Goal: Information Seeking & Learning: Find specific fact

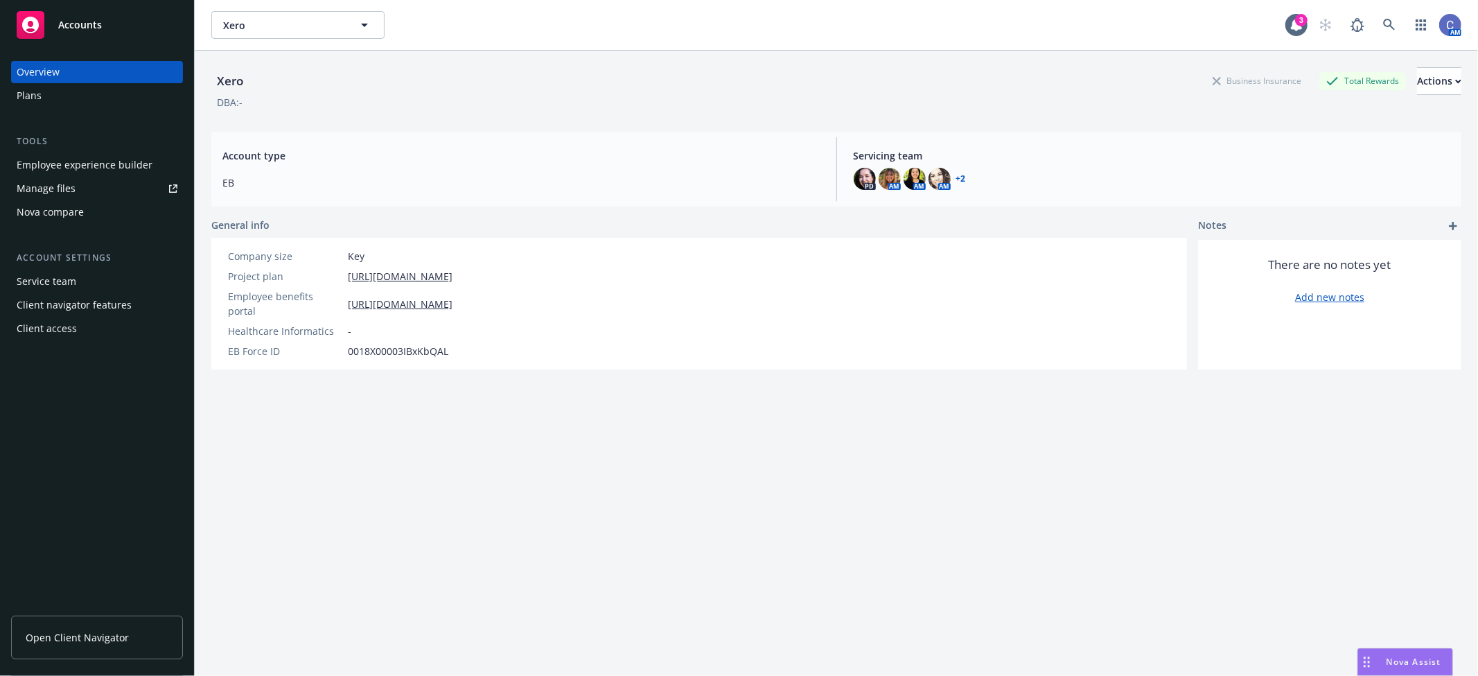
scroll to position [51, 0]
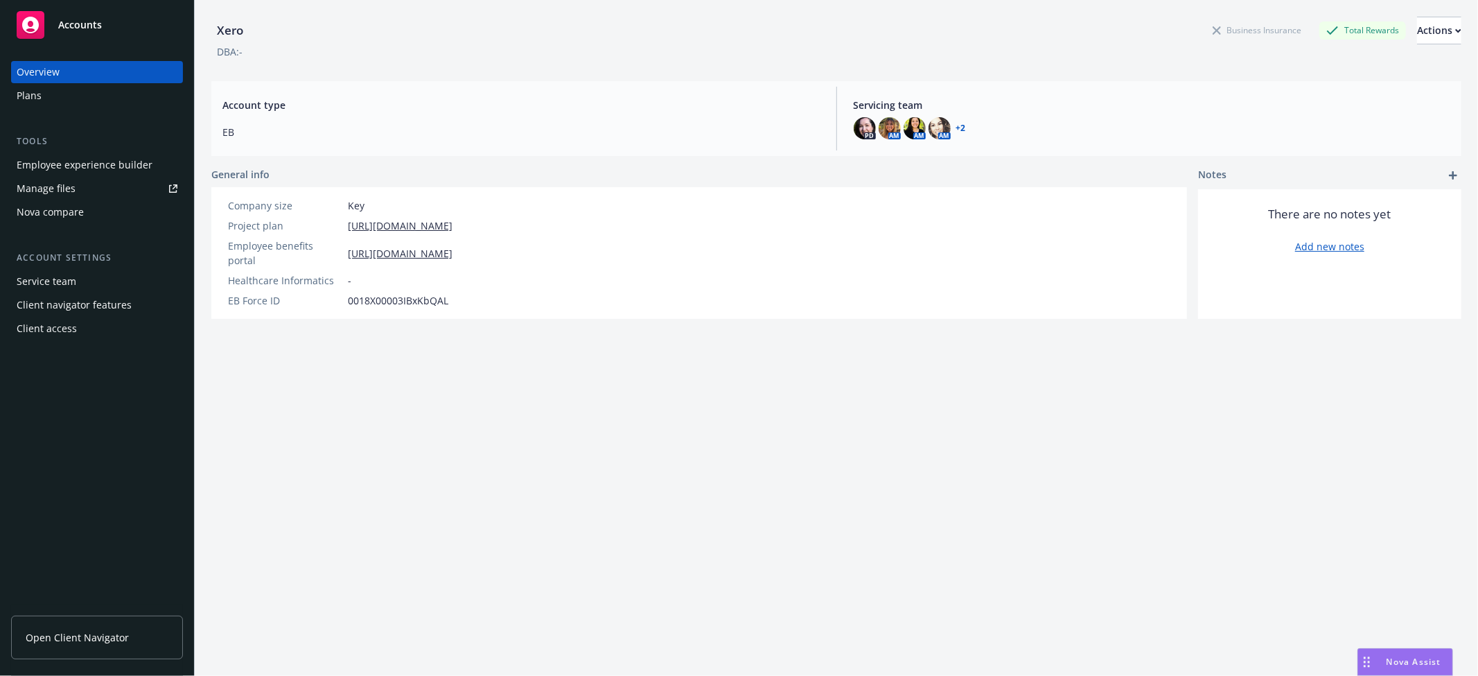
click at [141, 42] on link "Accounts" at bounding box center [97, 25] width 172 height 39
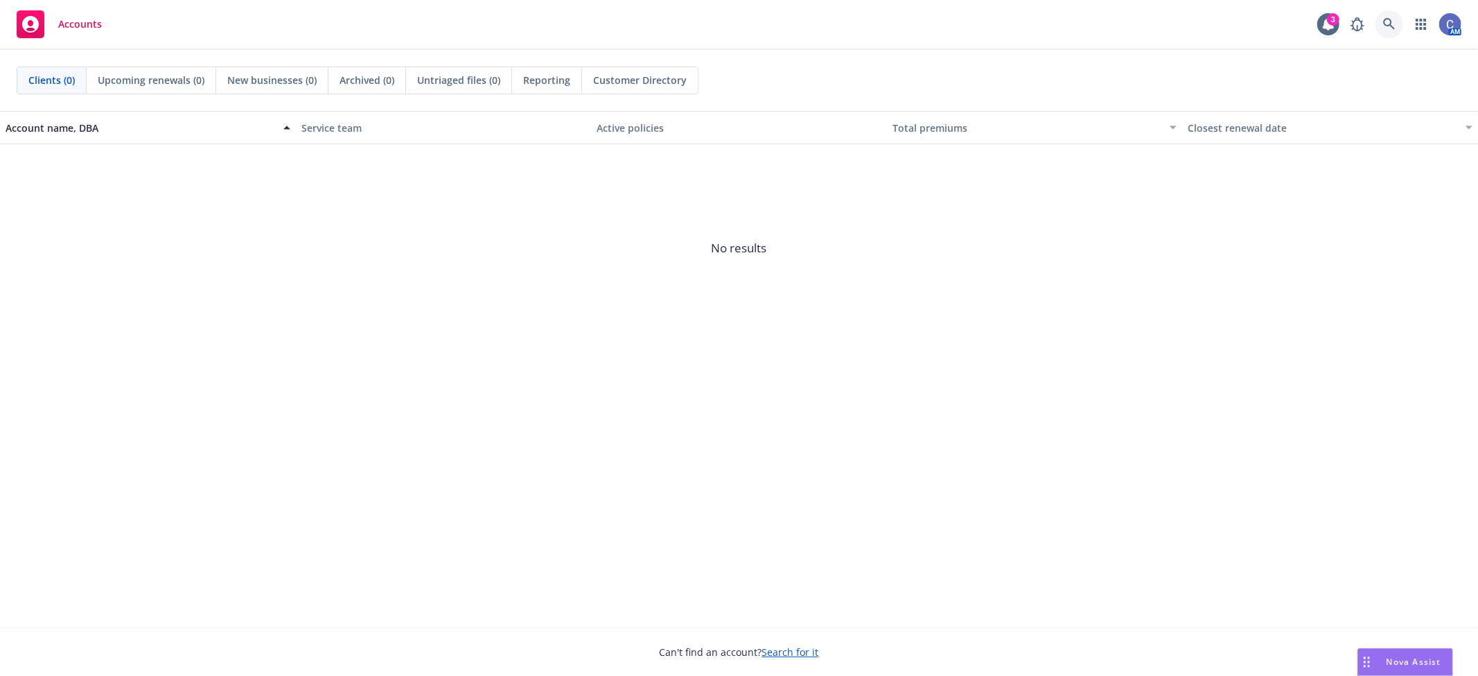
click at [1395, 25] on icon at bounding box center [1389, 24] width 12 height 12
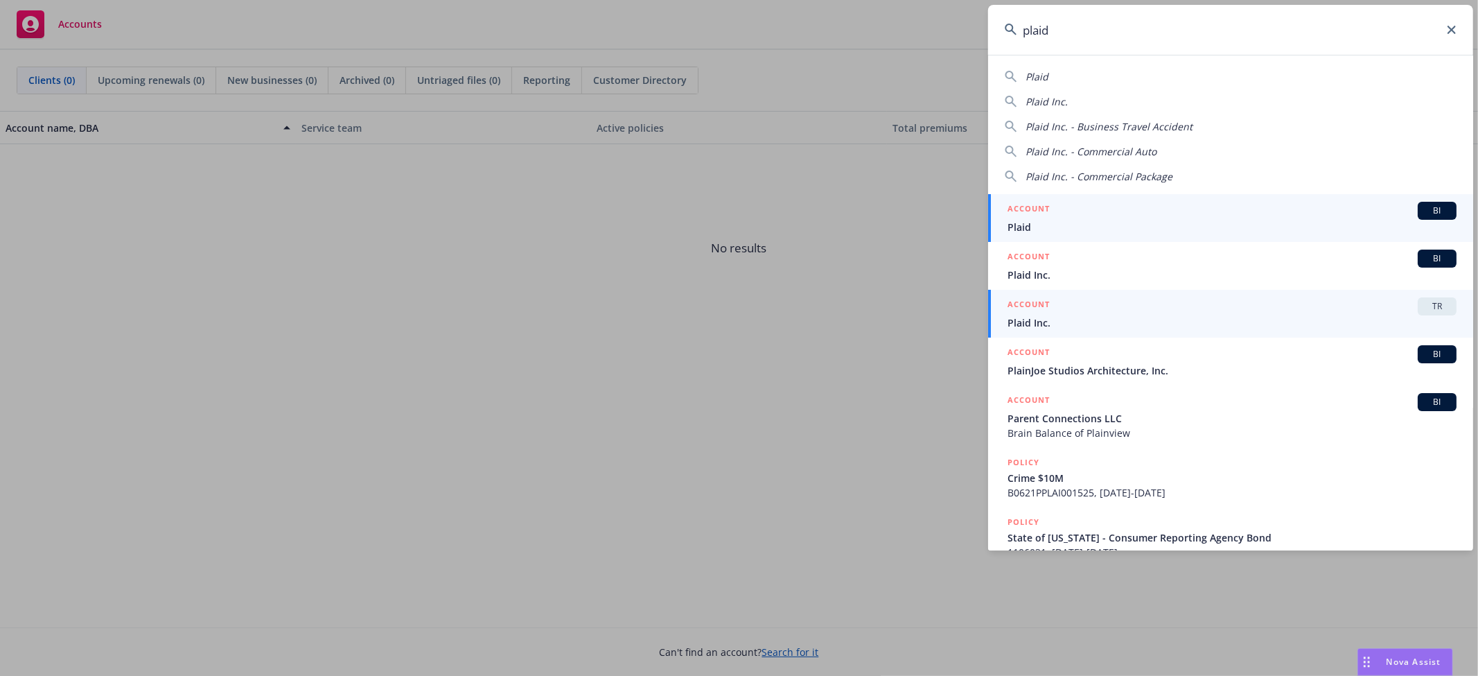
type input "plaid"
click at [1322, 321] on span "Plaid Inc." at bounding box center [1231, 322] width 449 height 15
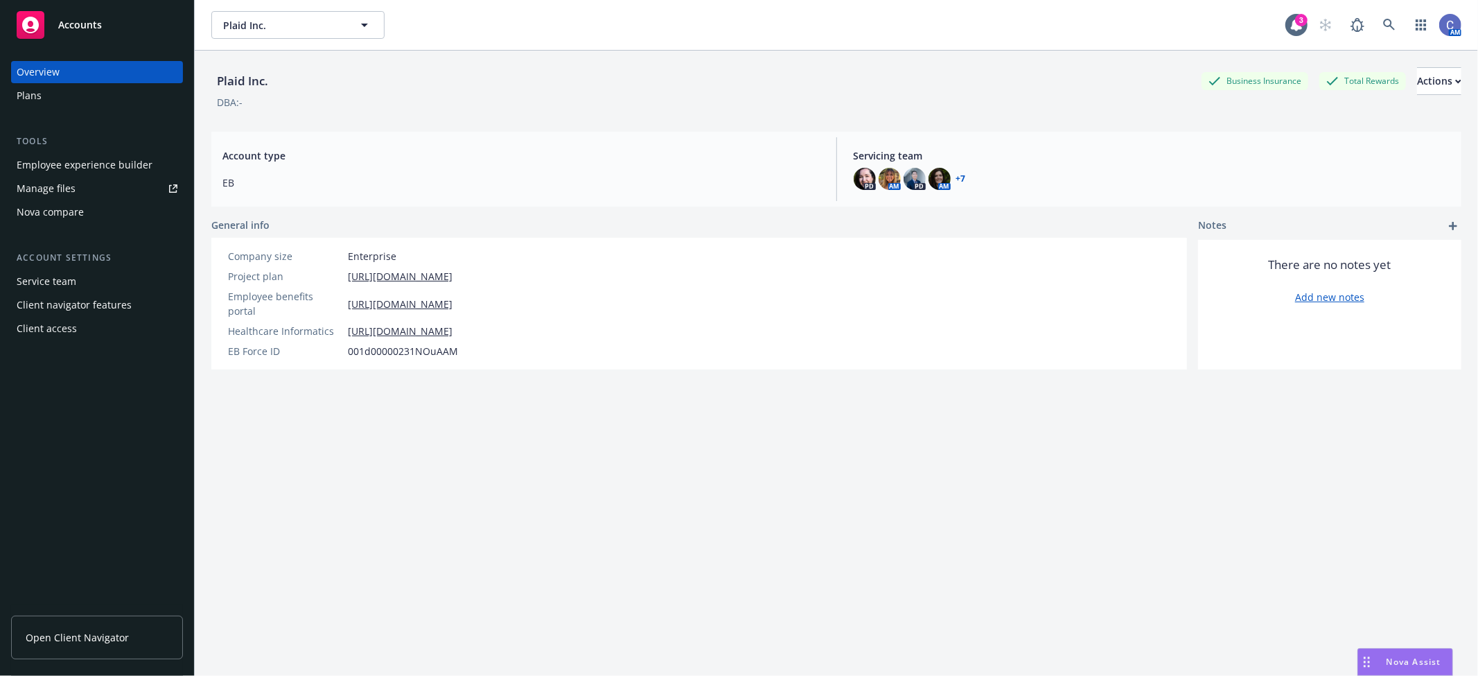
click at [73, 184] on div "Manage files" at bounding box center [46, 188] width 59 height 22
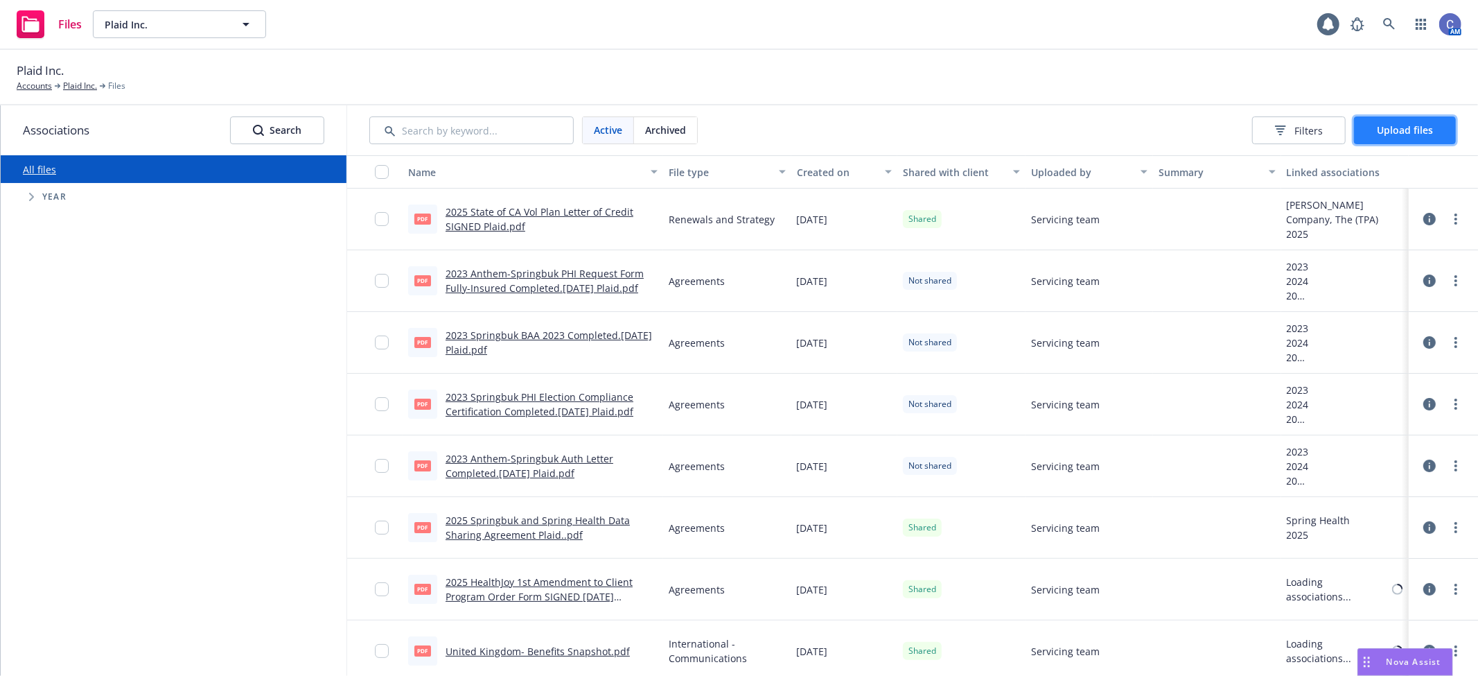
click at [1418, 120] on button "Upload files" at bounding box center [1405, 130] width 102 height 28
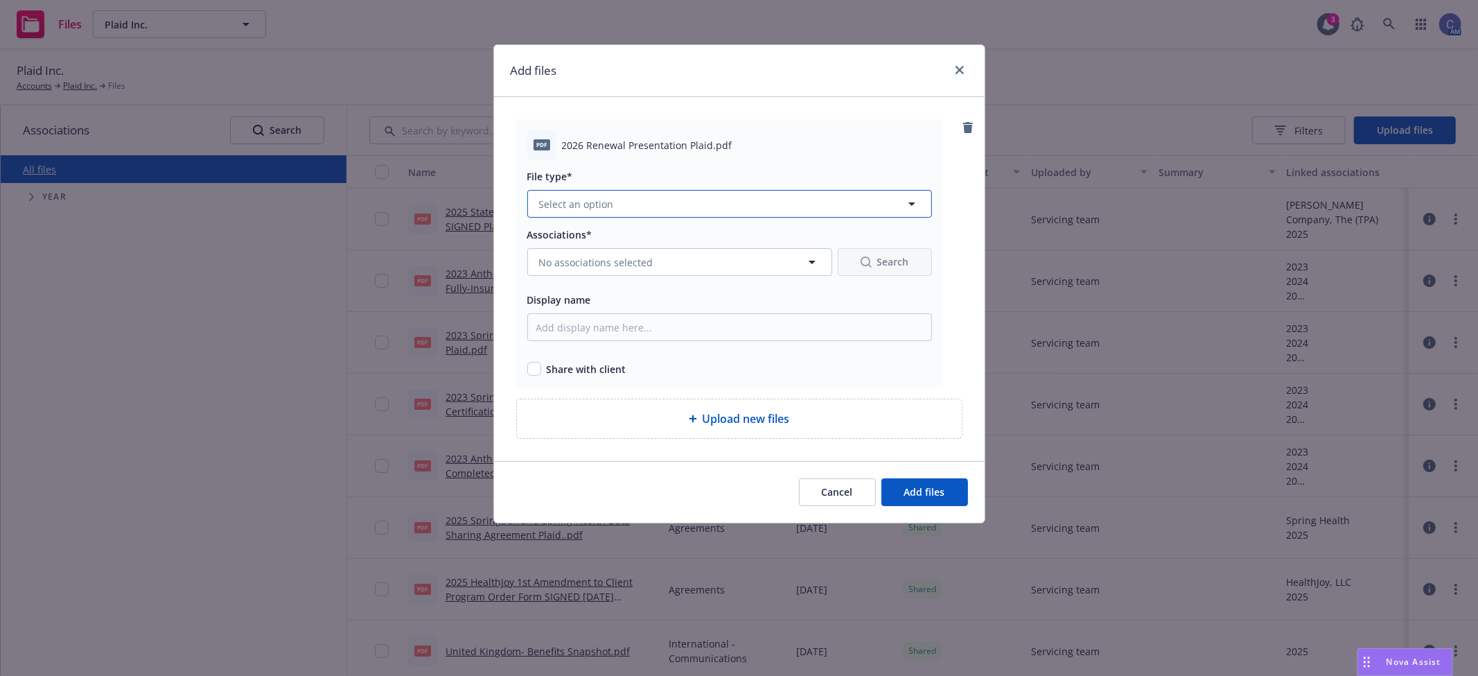
click at [568, 205] on span "Select an option" at bounding box center [576, 204] width 75 height 15
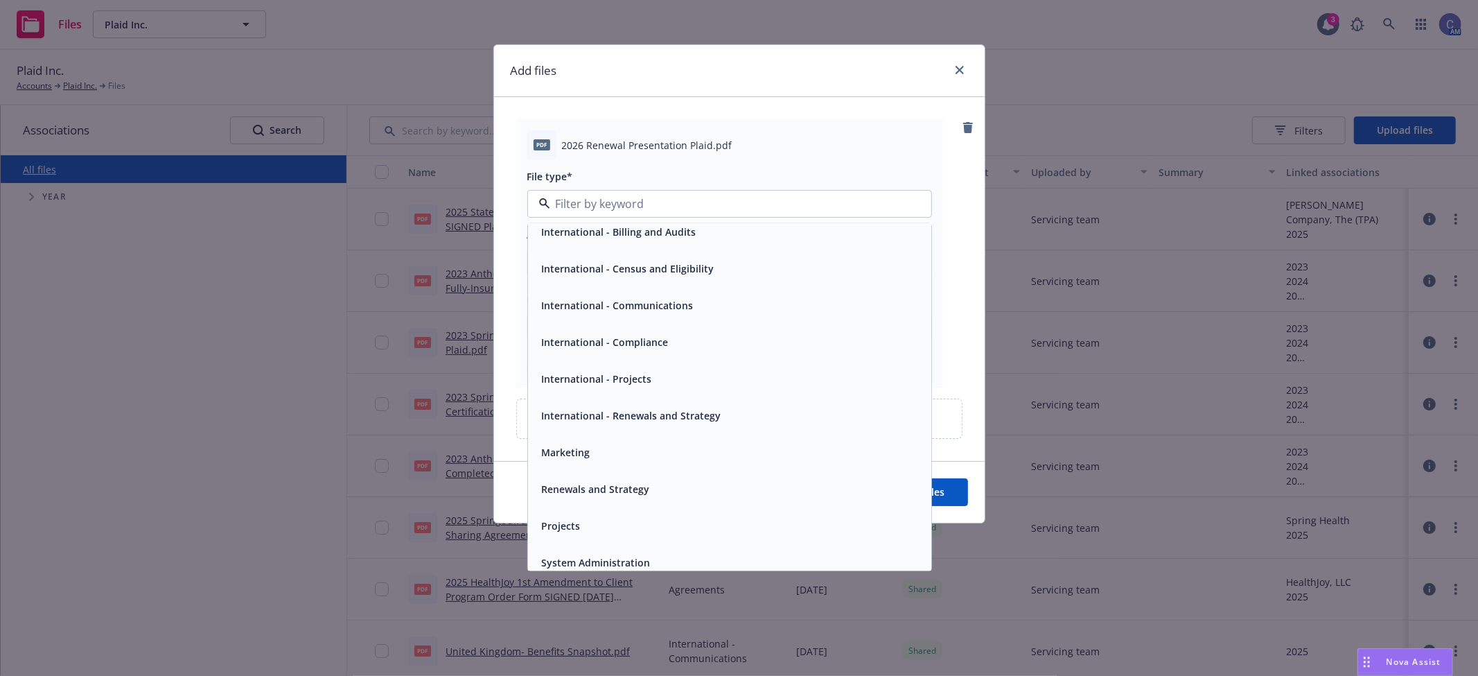
scroll to position [240, 0]
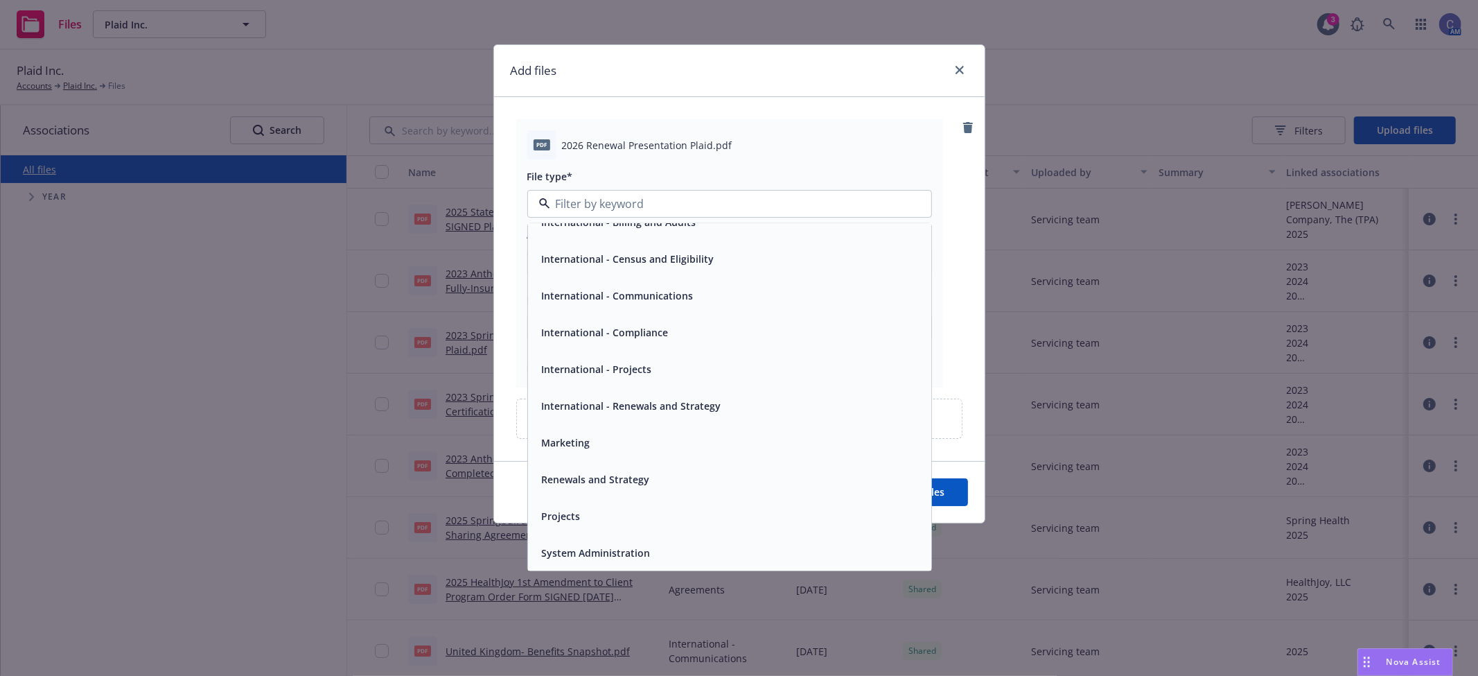
click at [647, 473] on span "Renewals and Strategy" at bounding box center [596, 479] width 108 height 15
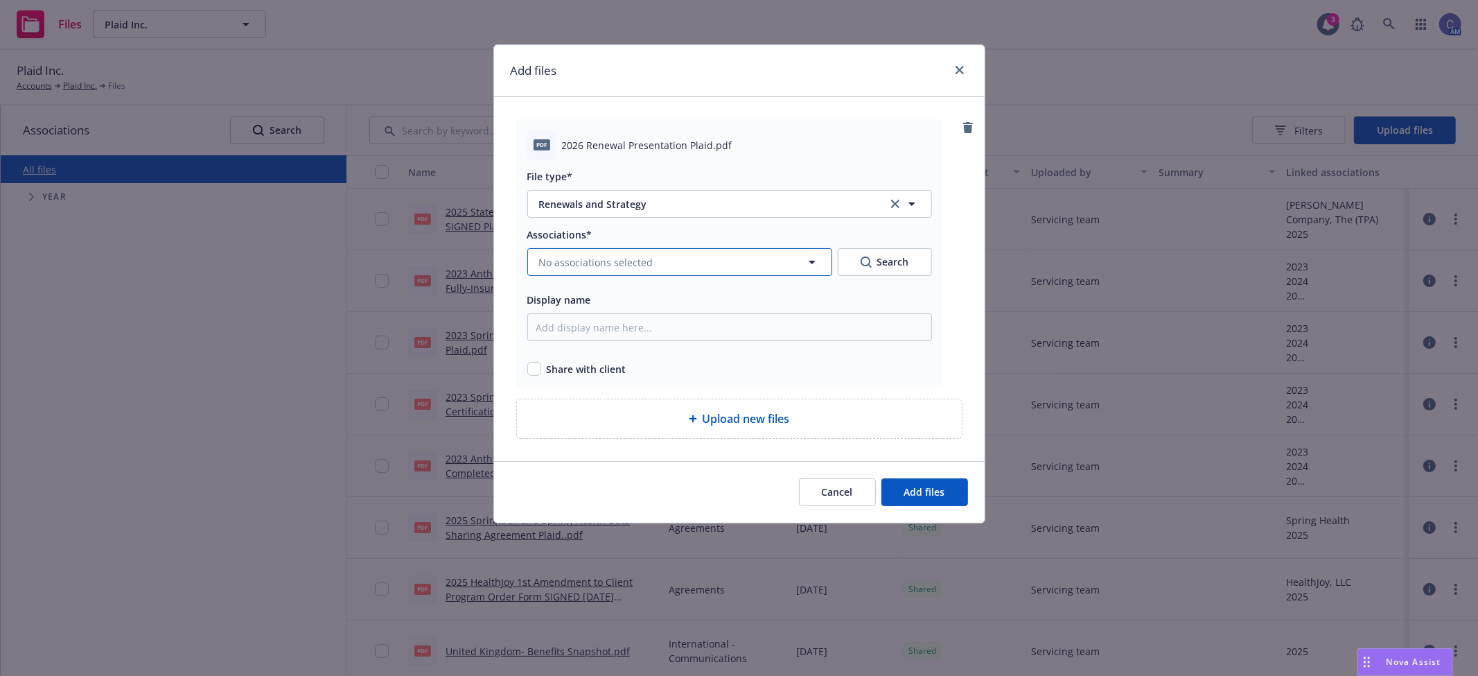
click at [600, 273] on button "No associations selected" at bounding box center [679, 262] width 305 height 28
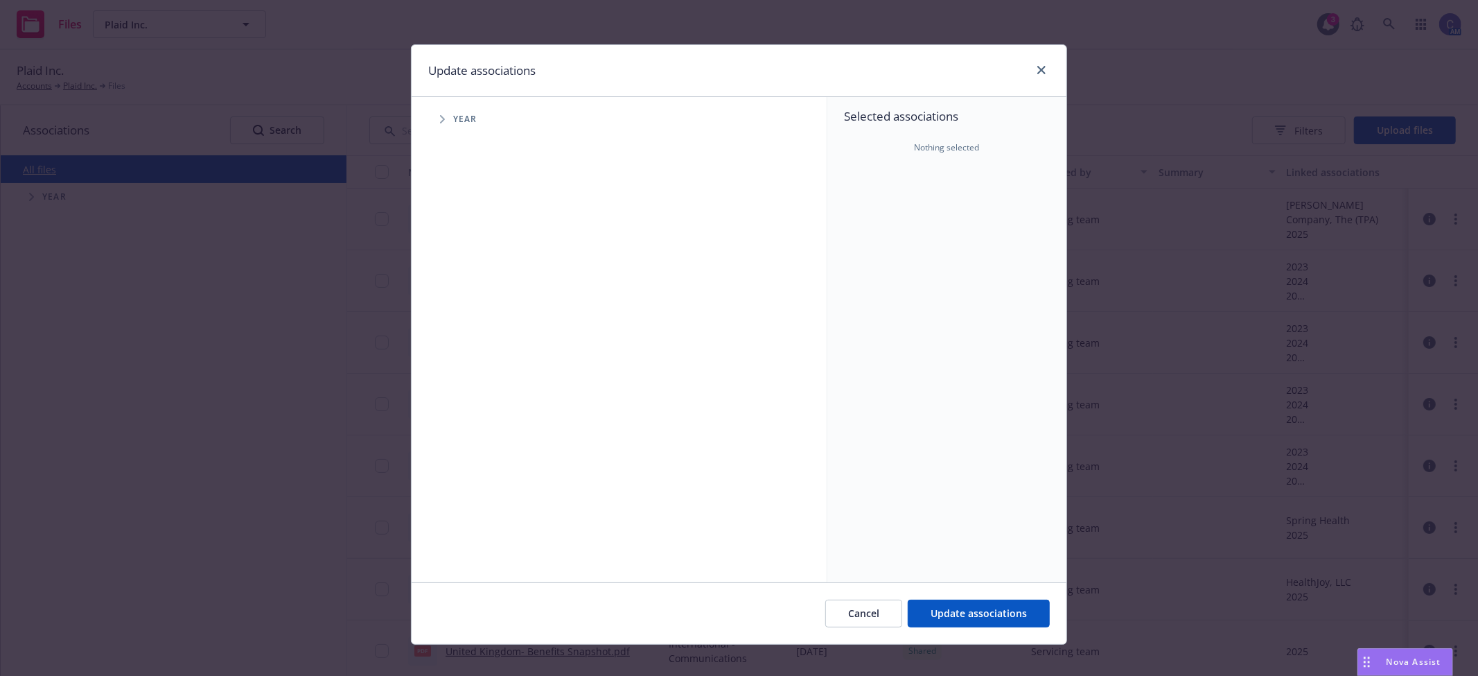
click at [440, 129] on span "Tree Example" at bounding box center [442, 119] width 22 height 22
click at [470, 340] on input "Tree Example" at bounding box center [477, 341] width 14 height 14
checkbox input "true"
click at [462, 344] on span "Tree Example" at bounding box center [459, 341] width 22 height 22
click at [470, 364] on span "Tree Example" at bounding box center [477, 371] width 22 height 22
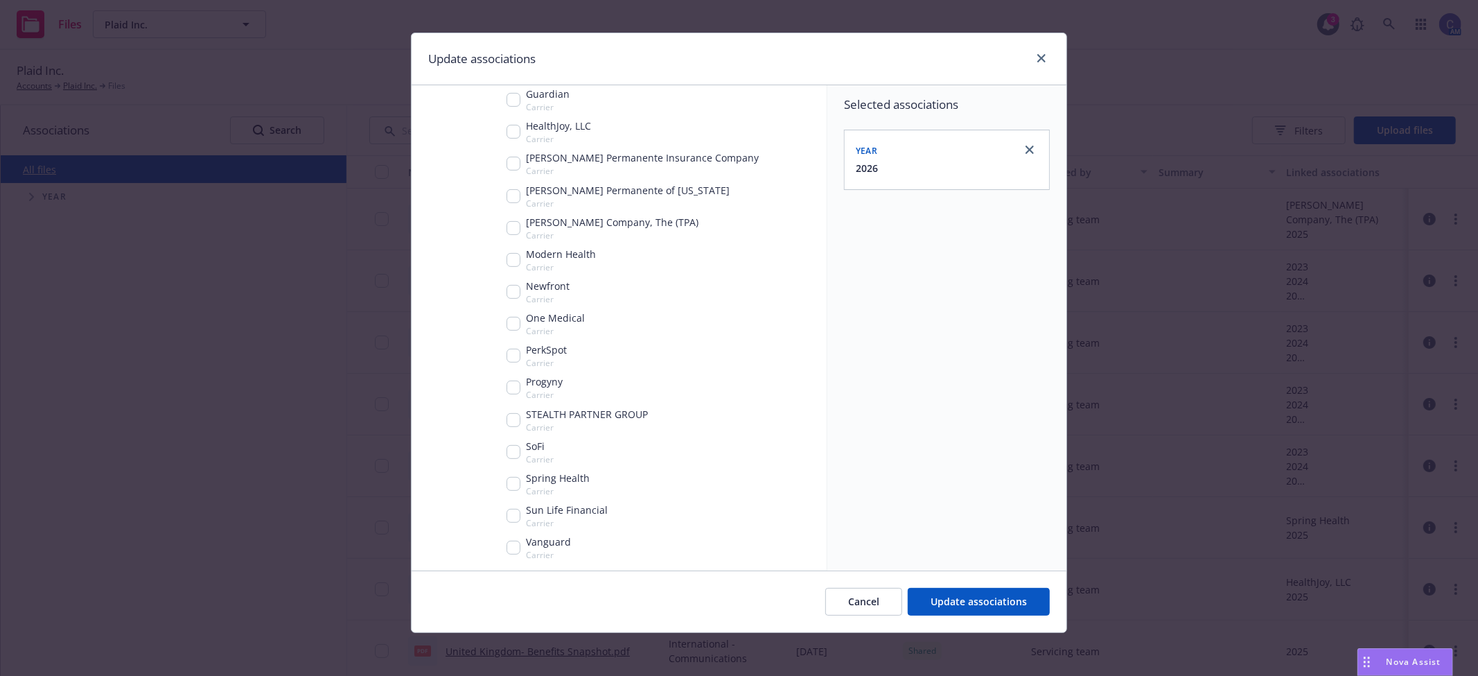
scroll to position [12, 0]
click at [506, 295] on input "Tree Example" at bounding box center [513, 291] width 14 height 14
checkbox input "true"
click at [974, 615] on div "Cancel Update associations" at bounding box center [739, 601] width 655 height 62
click at [972, 603] on span "Update associations" at bounding box center [979, 600] width 96 height 13
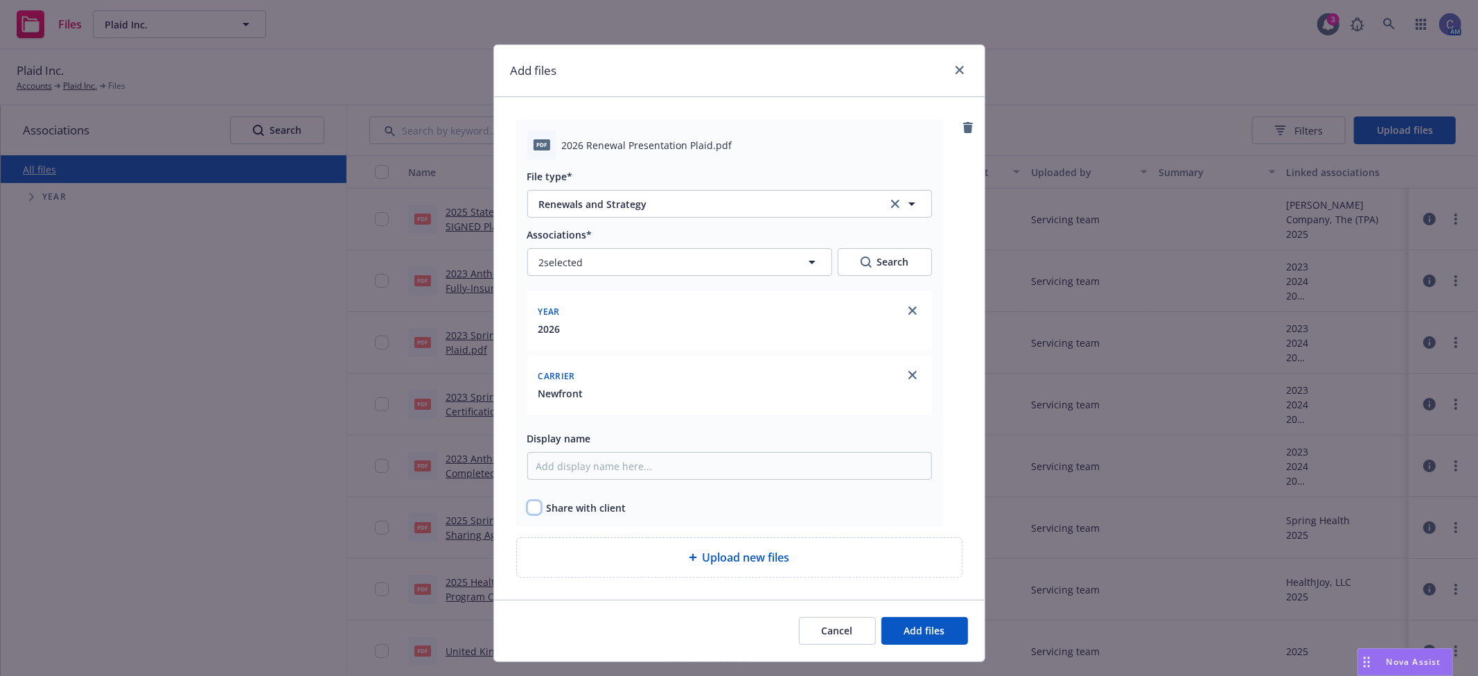
click at [528, 504] on input "checkbox" at bounding box center [534, 507] width 14 height 14
checkbox input "true"
click at [933, 646] on div "Cancel Add files" at bounding box center [739, 630] width 491 height 62
click at [937, 627] on span "Add files" at bounding box center [924, 630] width 41 height 13
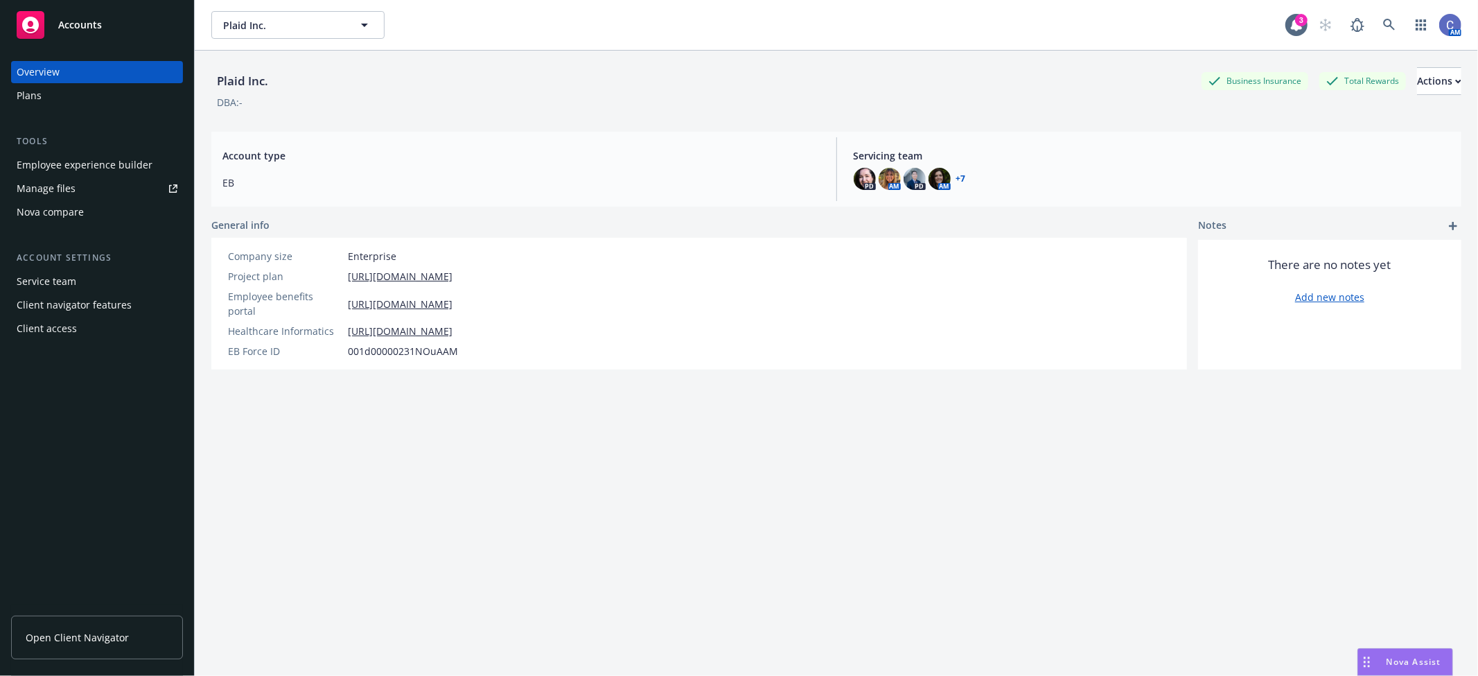
click at [128, 638] on link "Open Client Navigator" at bounding box center [97, 637] width 172 height 44
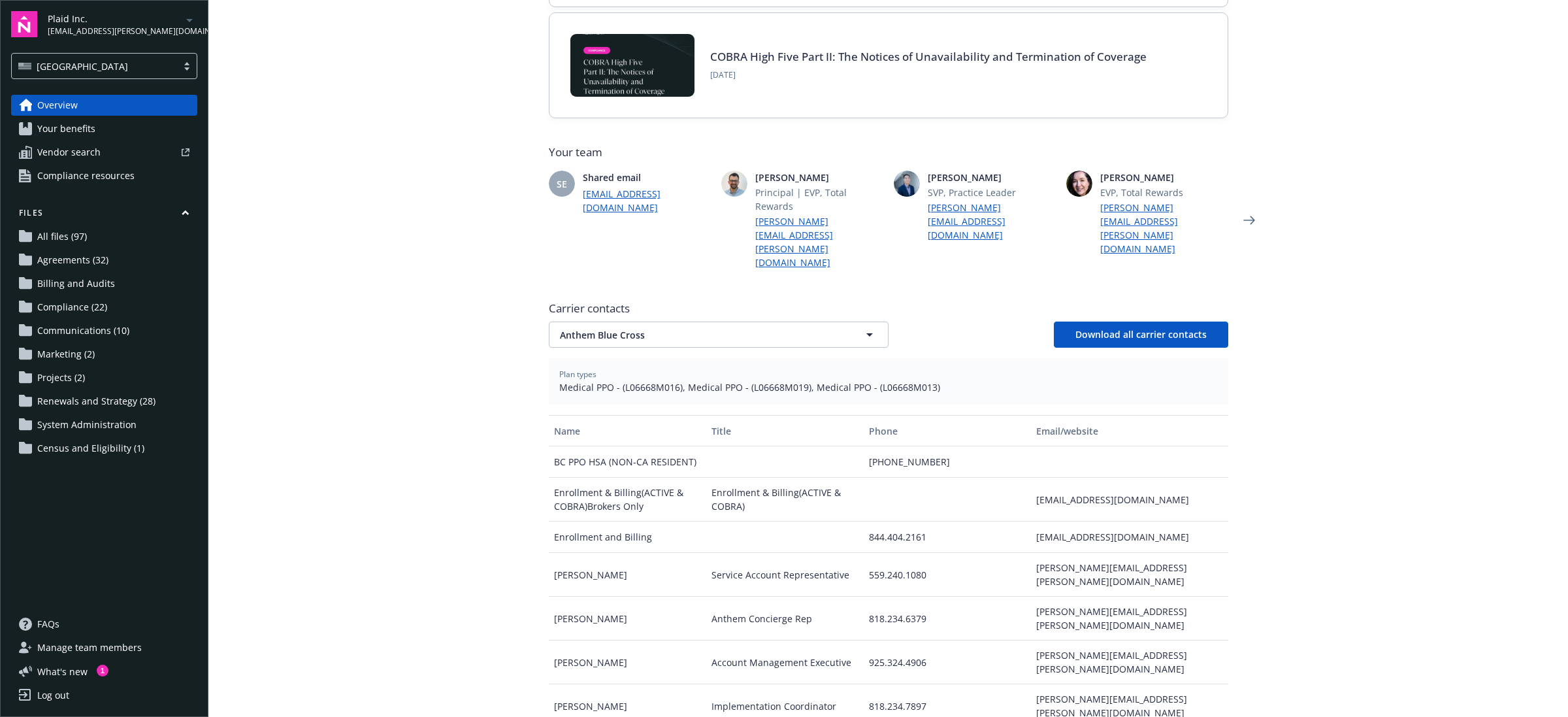
scroll to position [31, 0]
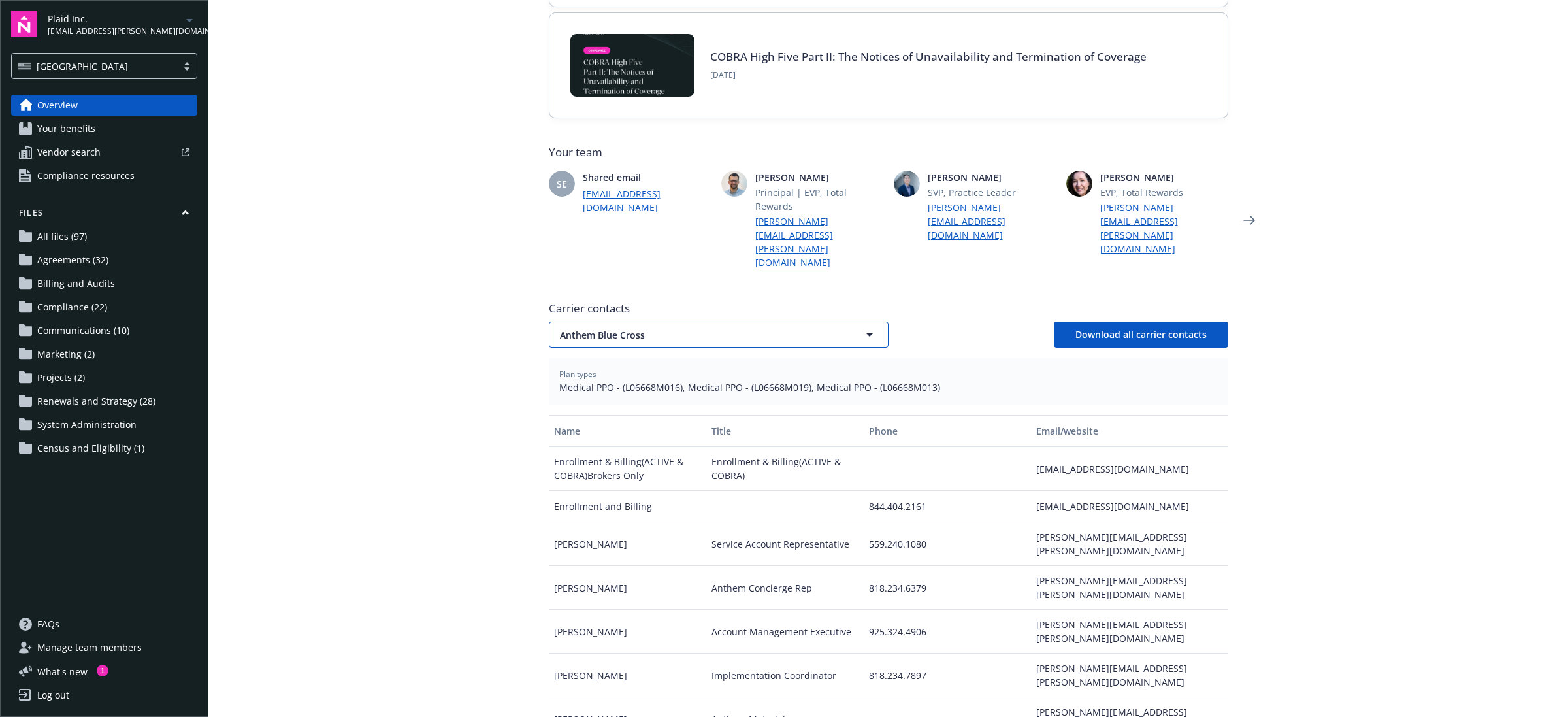
drag, startPoint x: 703, startPoint y: 294, endPoint x: 703, endPoint y: 304, distance: 10.0
click at [703, 322] on button "Anthem Blue Cross" at bounding box center [718, 335] width 339 height 26
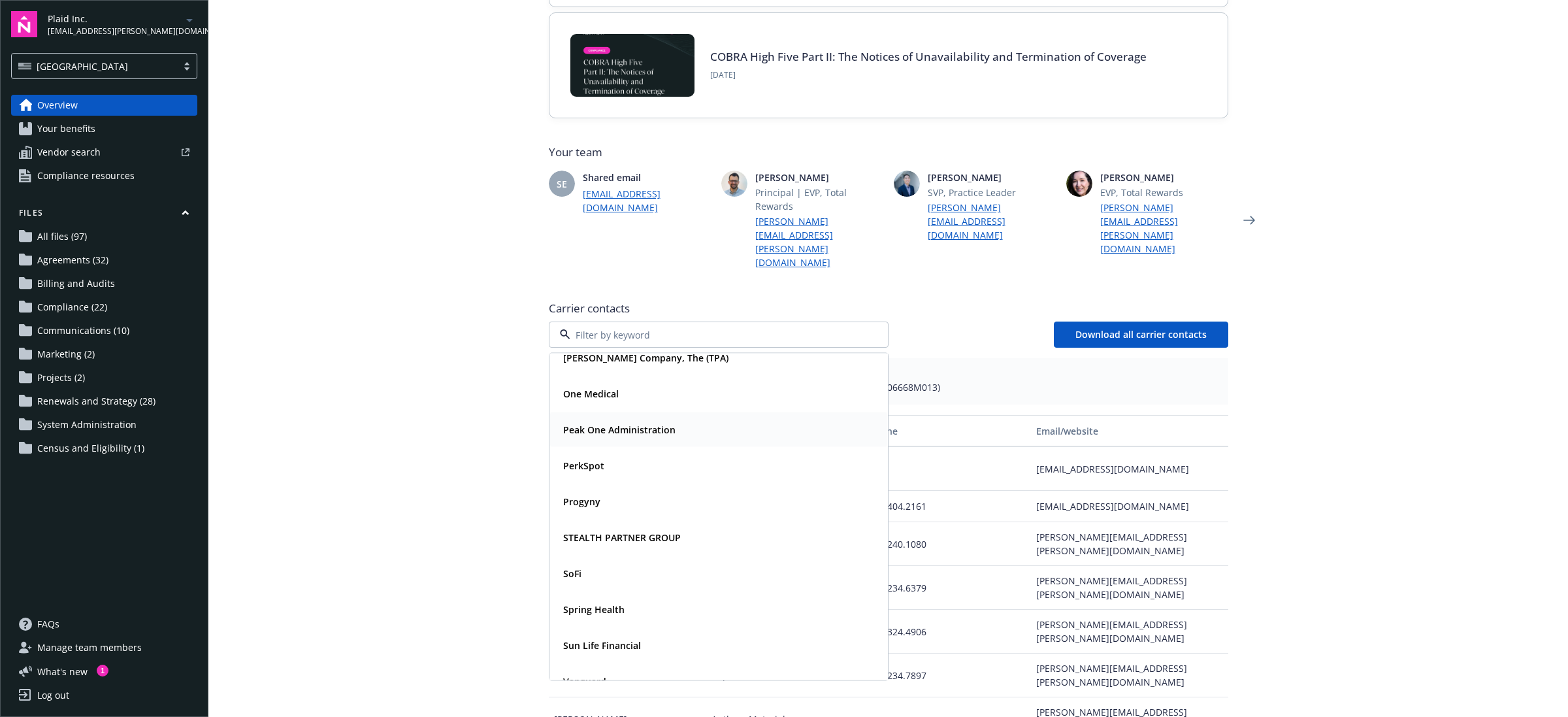
scroll to position [284, 0]
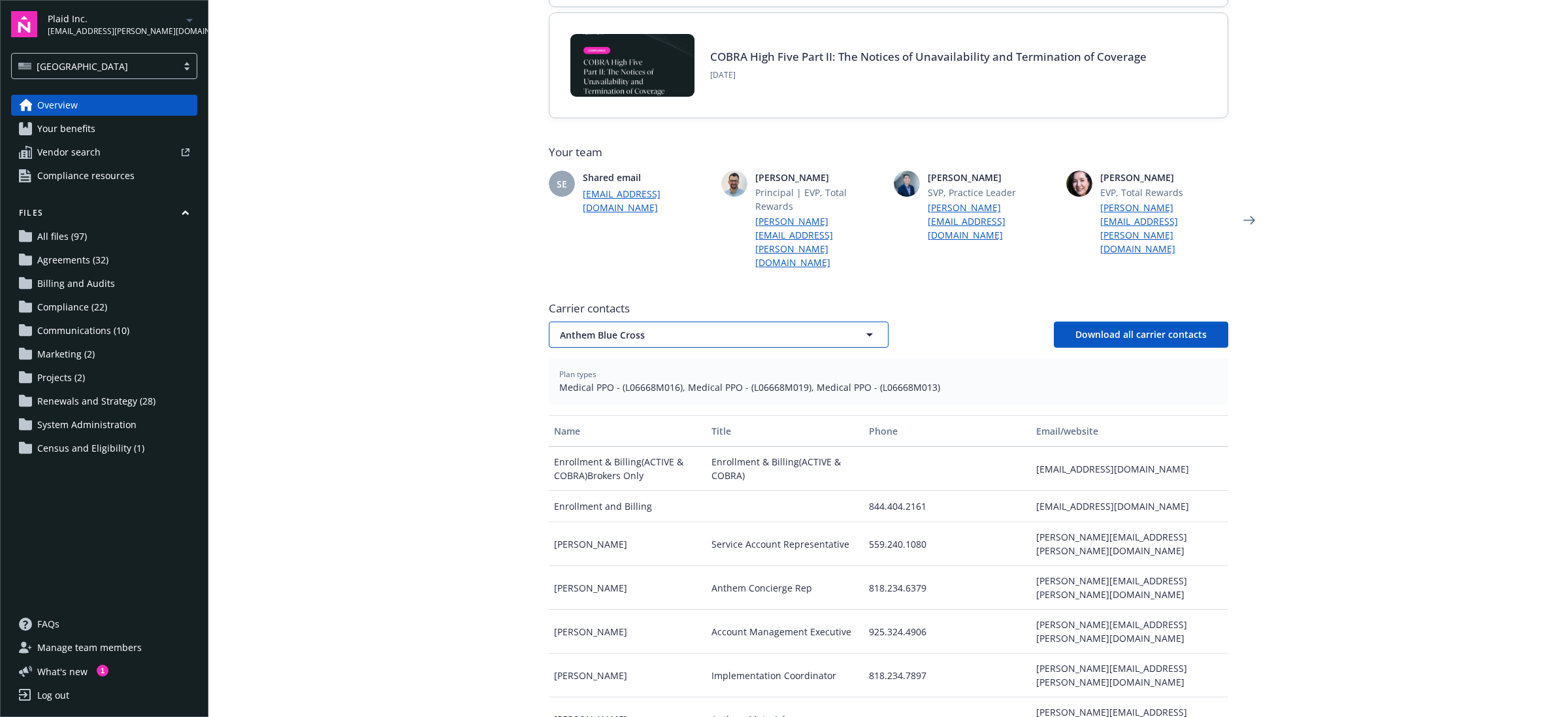
click at [705, 322] on button "Anthem Blue Cross" at bounding box center [718, 335] width 339 height 26
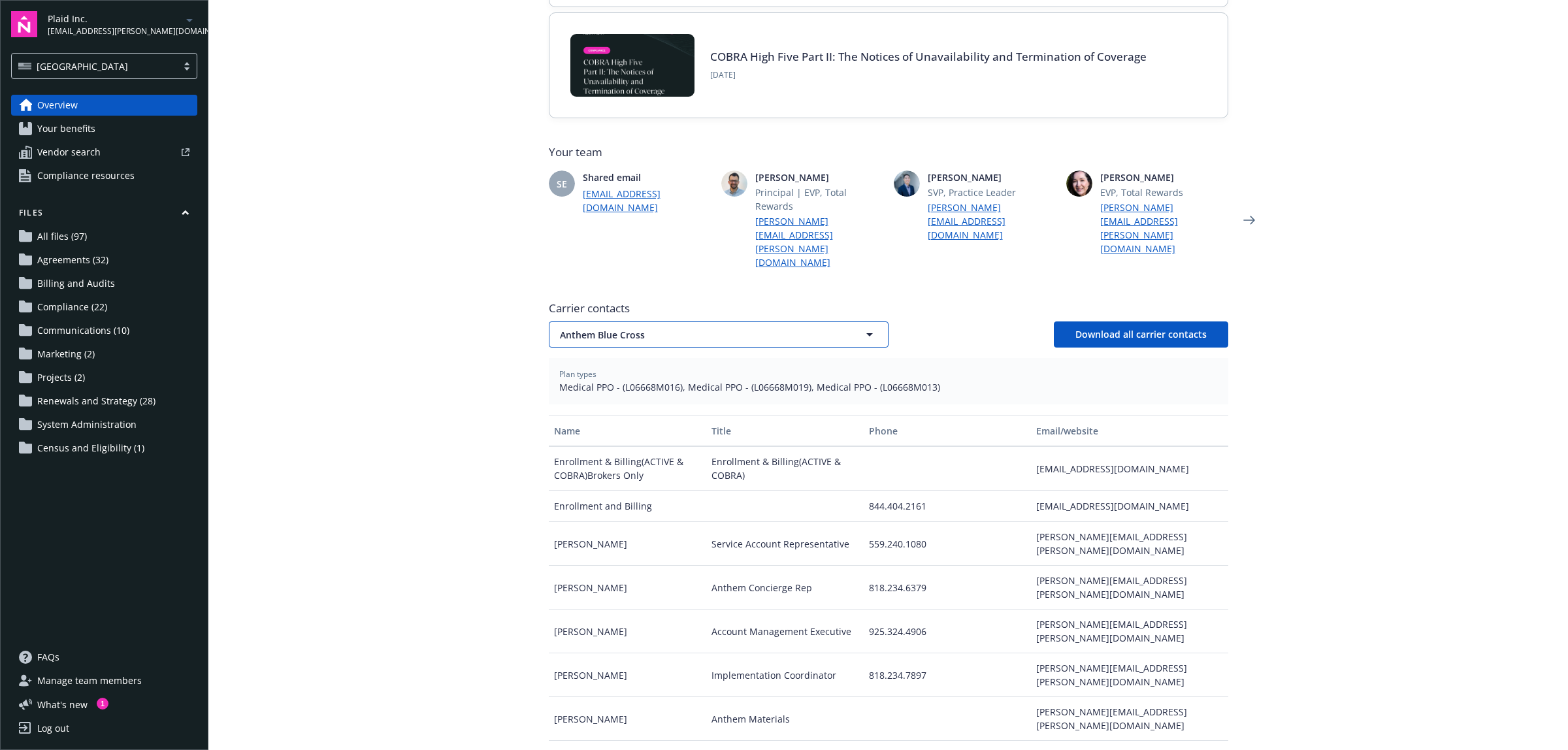
click at [625, 328] on span "Anthem Blue Cross" at bounding box center [696, 335] width 272 height 14
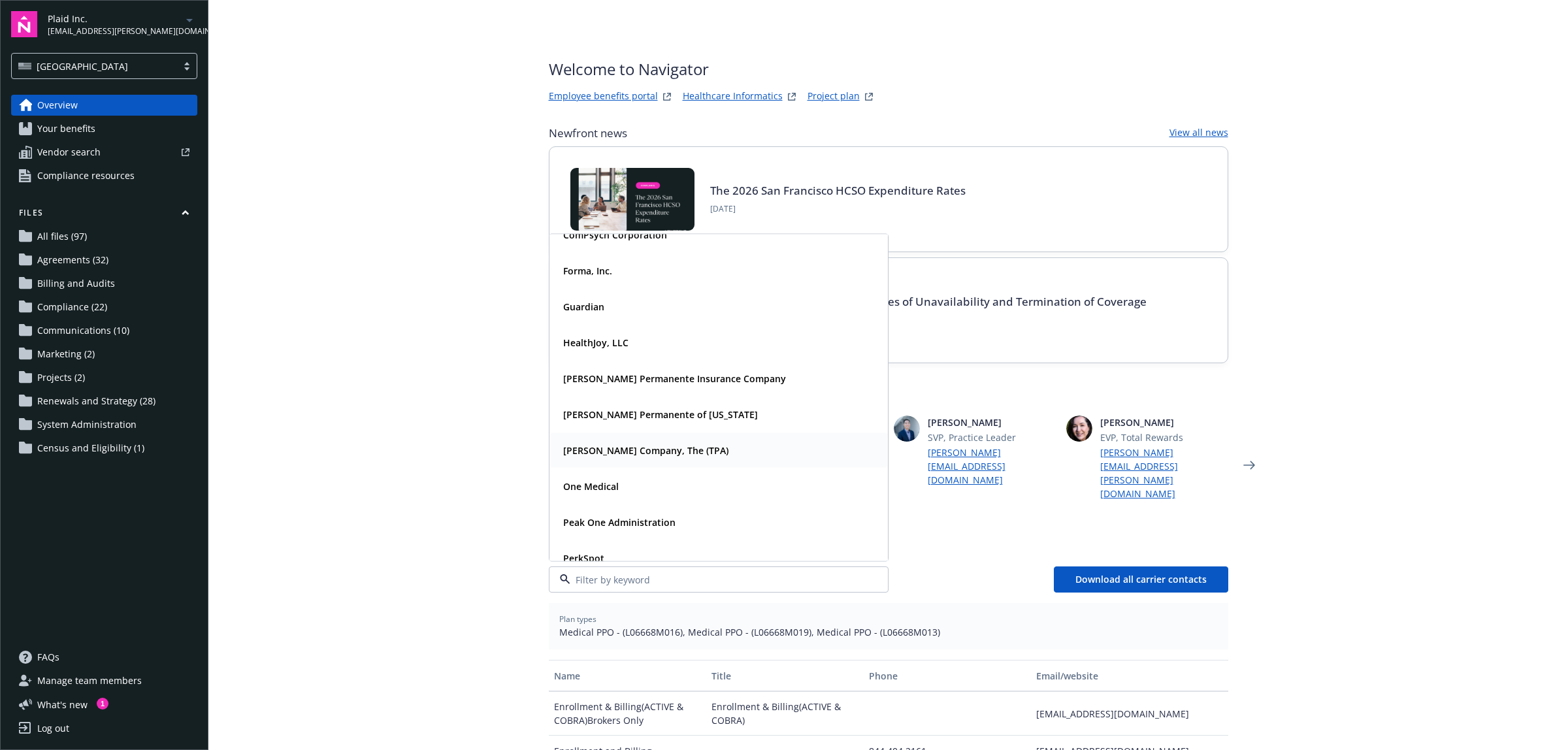
scroll to position [82, 0]
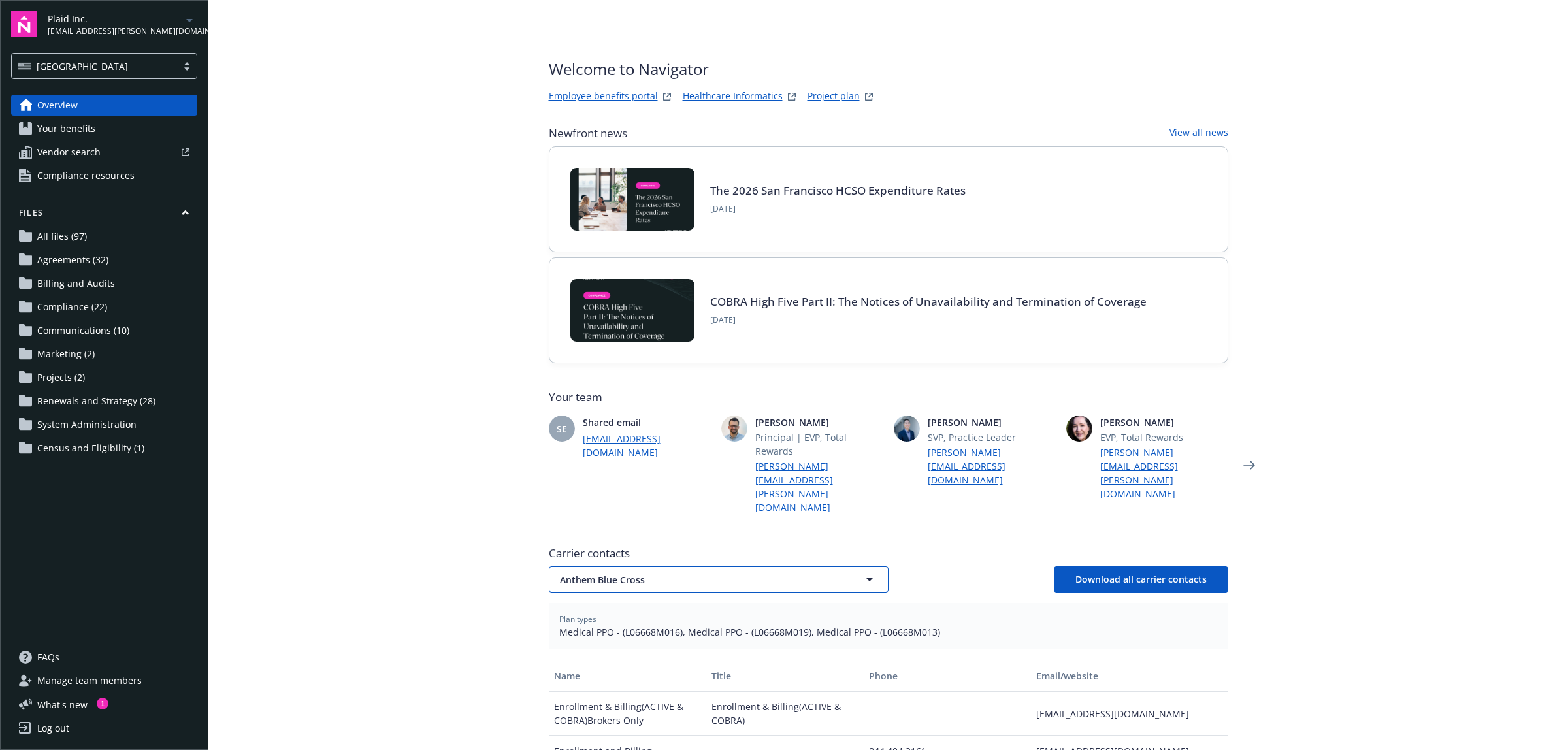
click at [608, 574] on span "Anthem Blue Cross" at bounding box center [696, 580] width 272 height 14
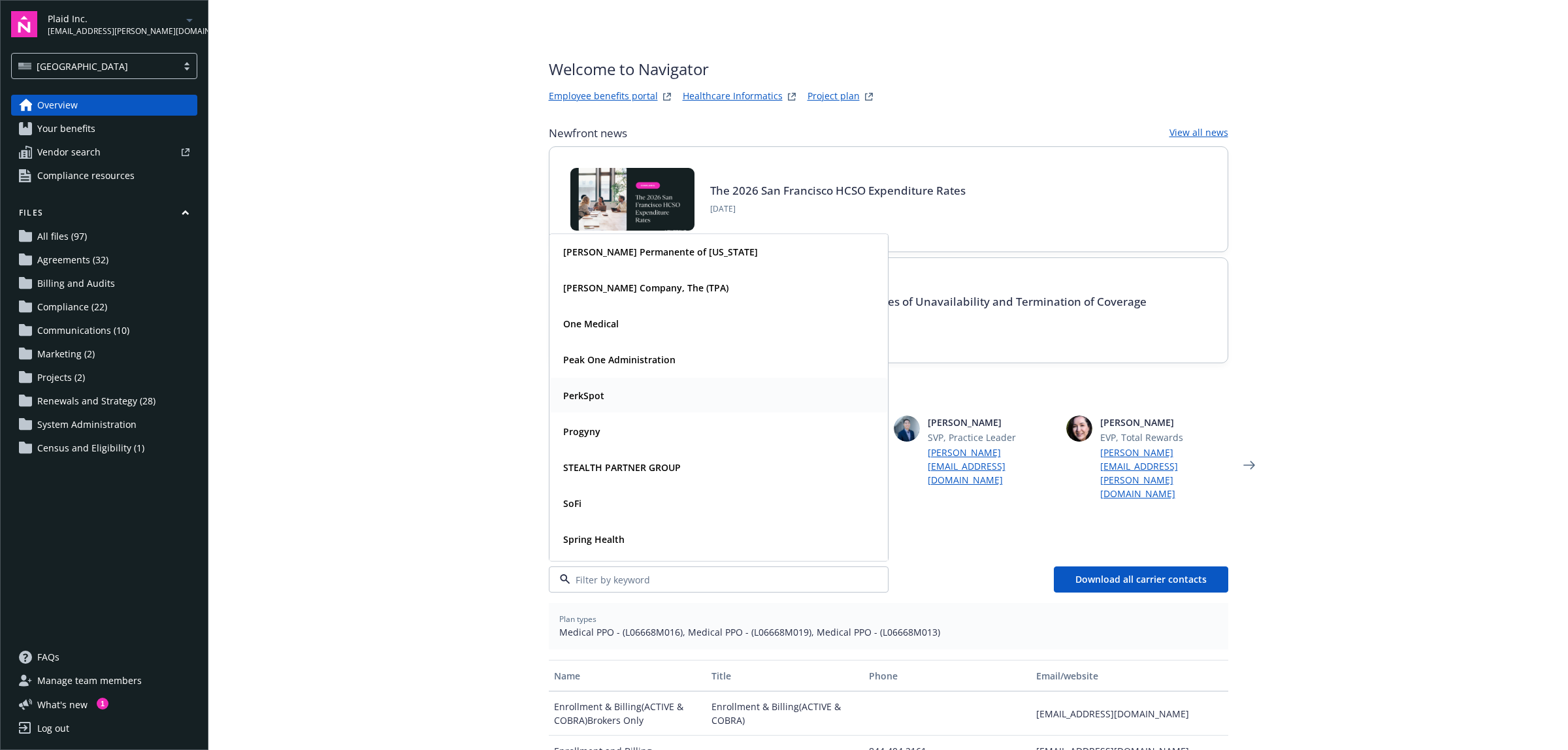
scroll to position [245, 0]
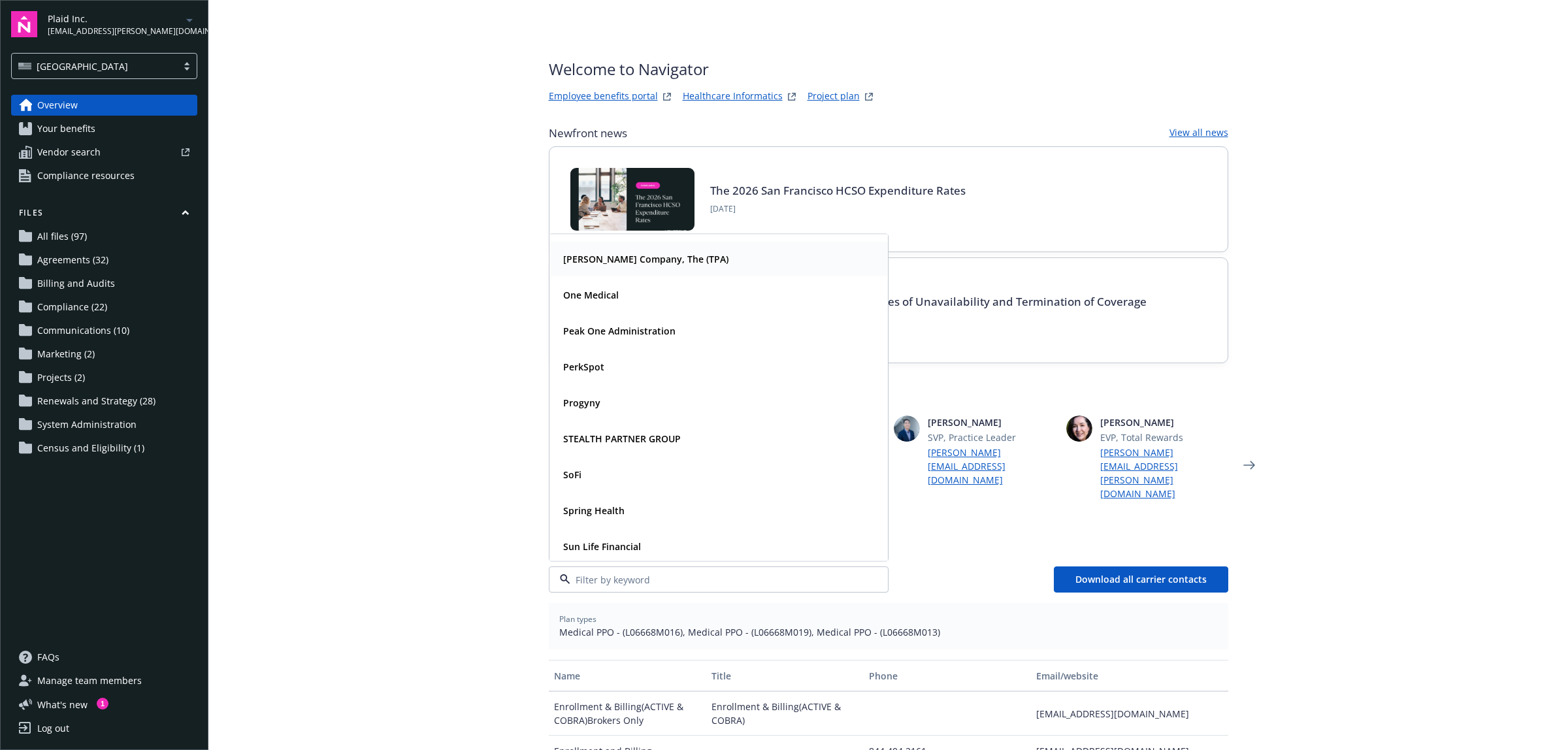
click at [616, 253] on strong "Larkin Company, The (TPA)" at bounding box center [645, 258] width 165 height 12
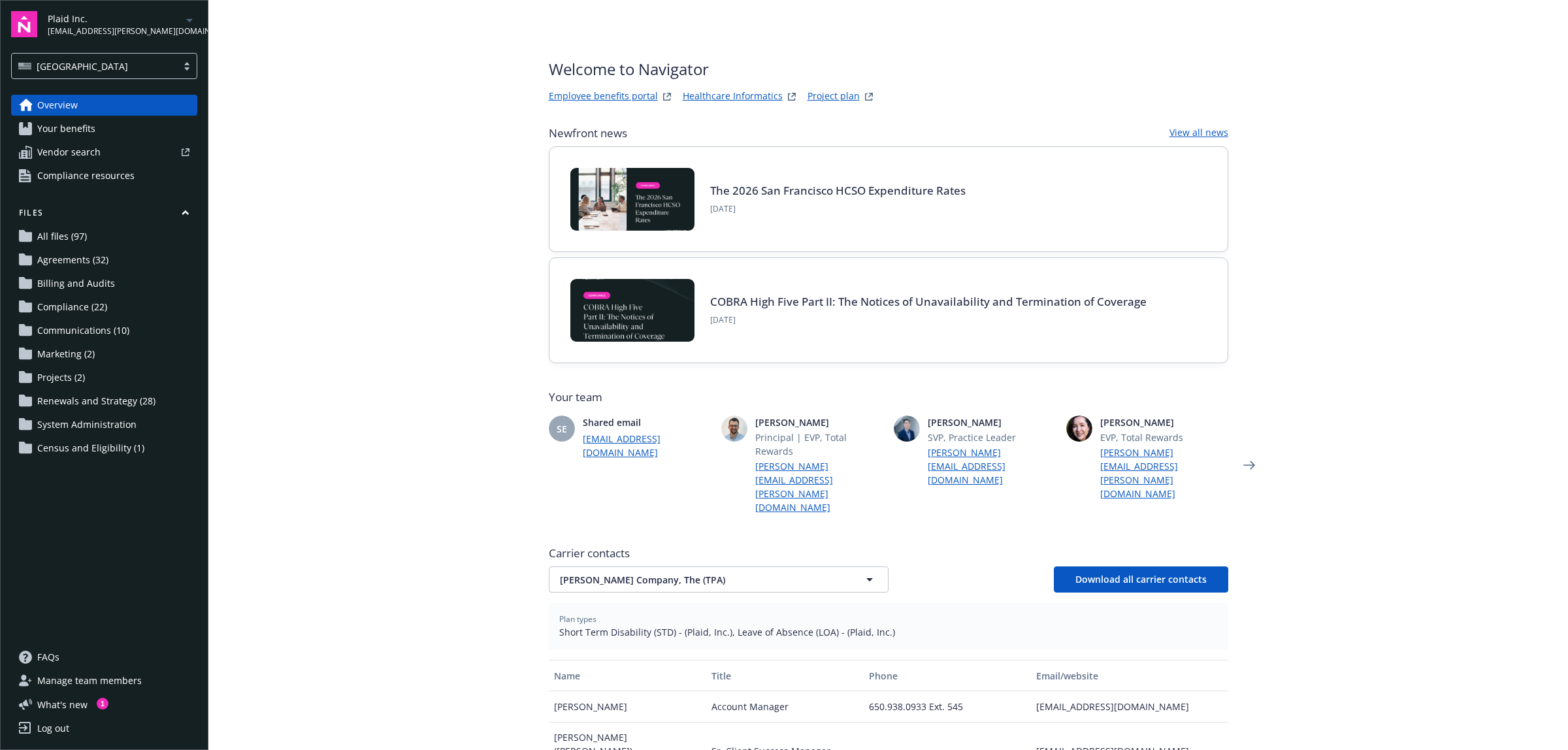
scroll to position [0, 0]
click at [714, 567] on button "Larkin Company, The (TPA)" at bounding box center [718, 580] width 339 height 26
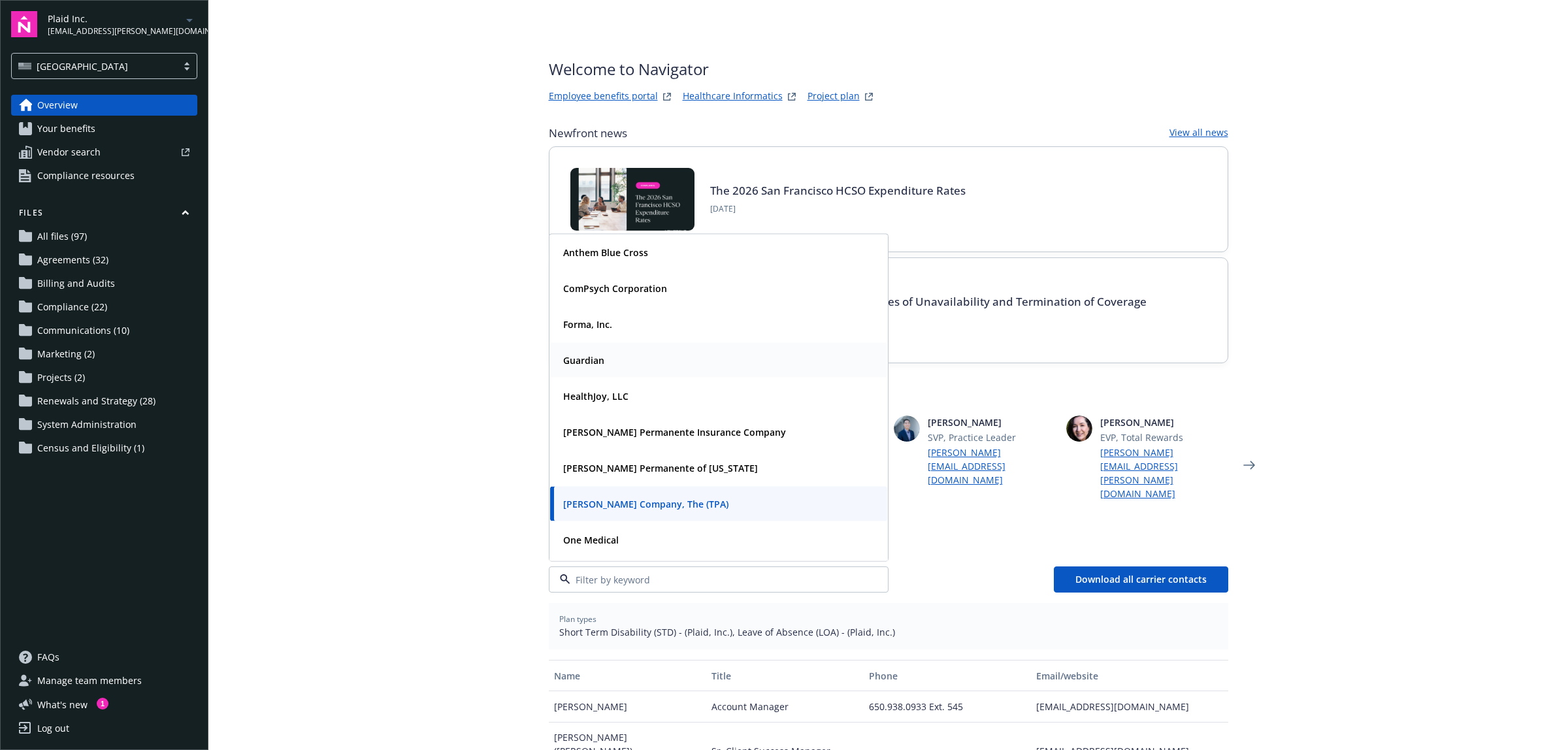
click at [601, 318] on strong "Forma, Inc." at bounding box center [587, 324] width 49 height 12
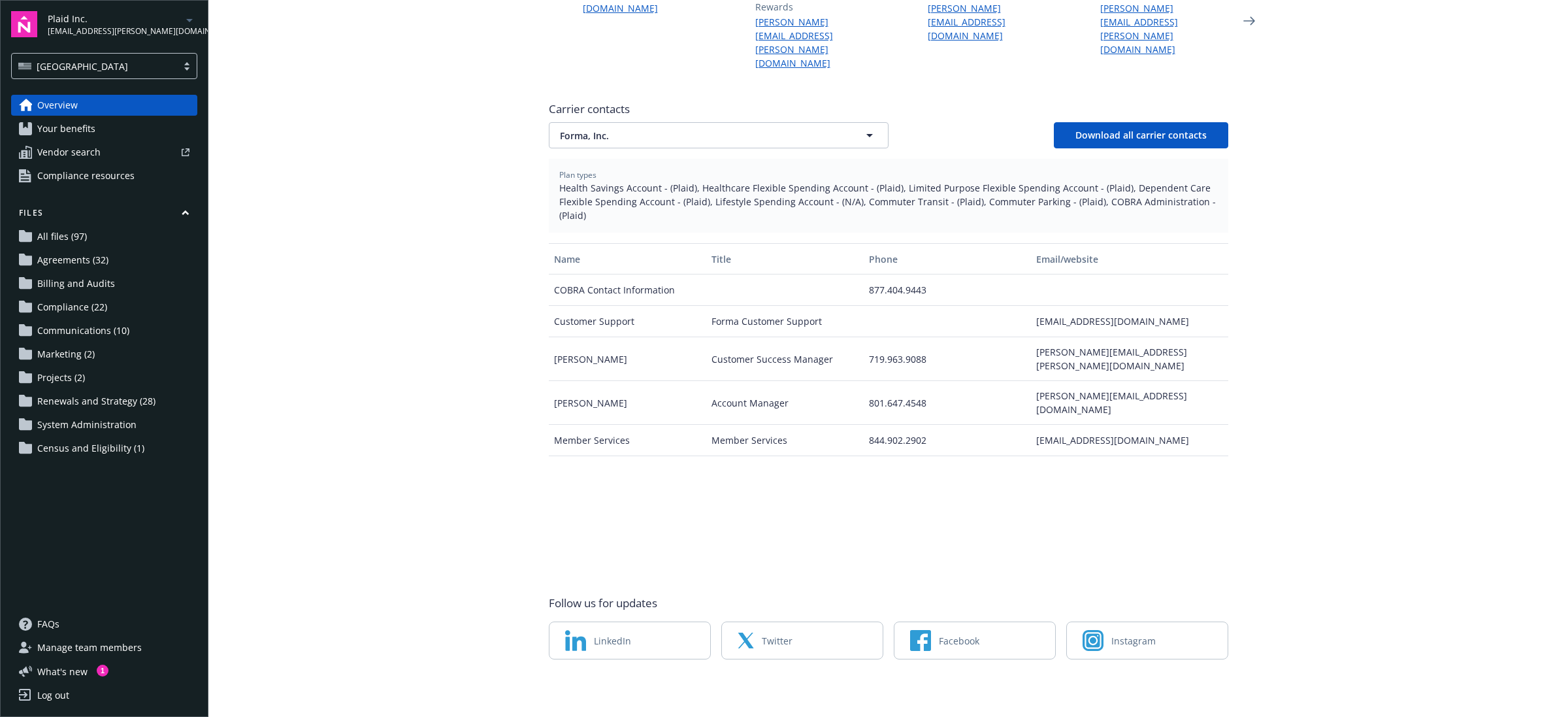
scroll to position [417, 0]
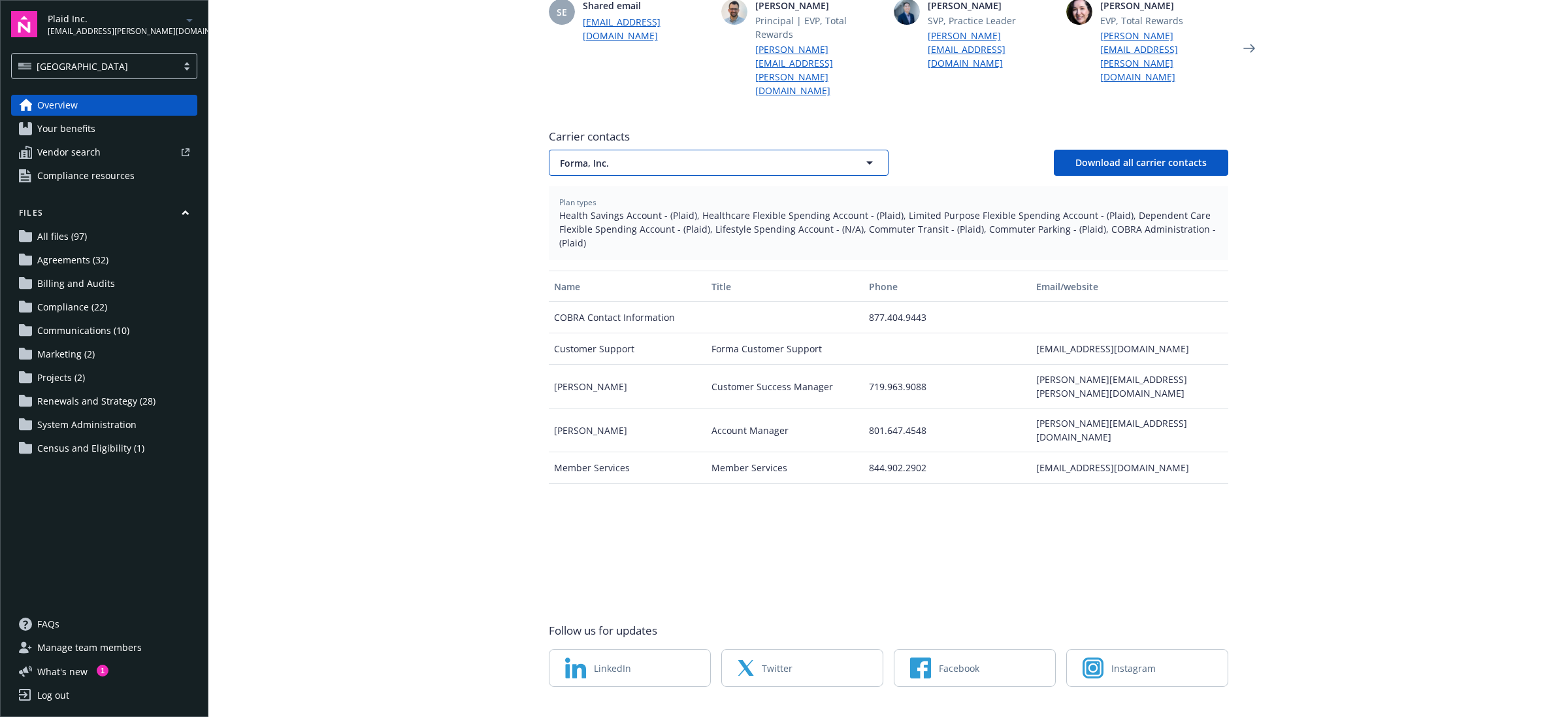
click at [605, 157] on span "Forma, Inc." at bounding box center [696, 163] width 272 height 14
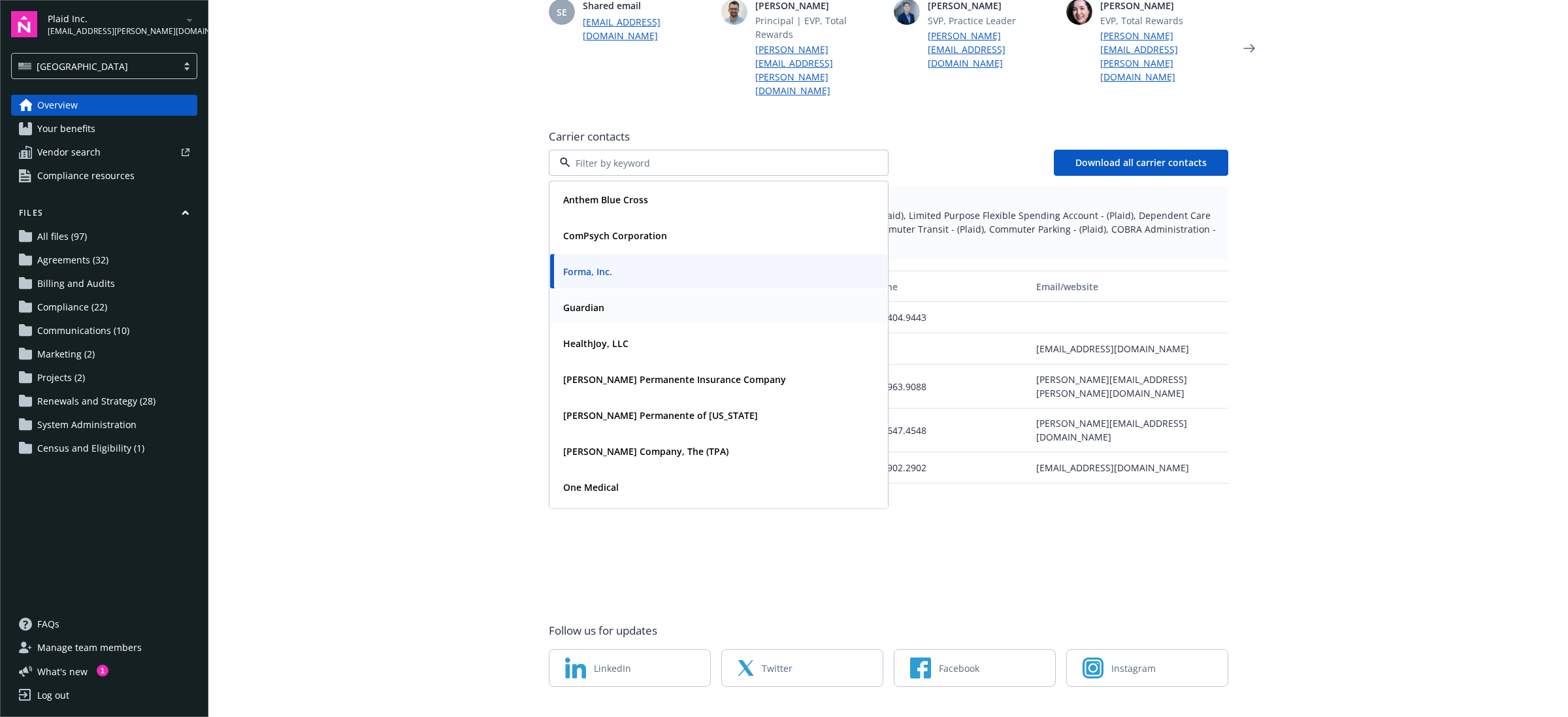
click at [606, 298] on div "Guardian" at bounding box center [718, 308] width 322 height 19
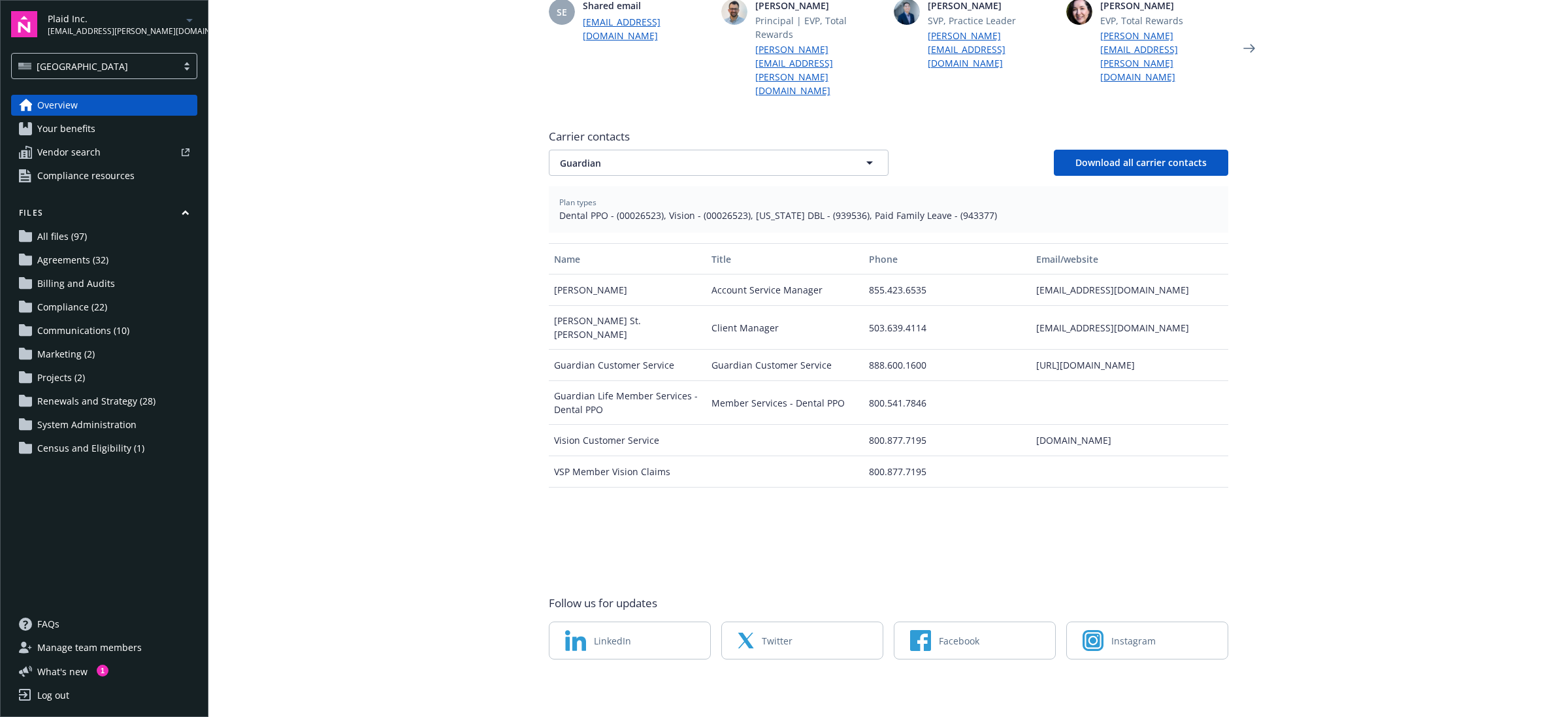
scroll to position [391, 0]
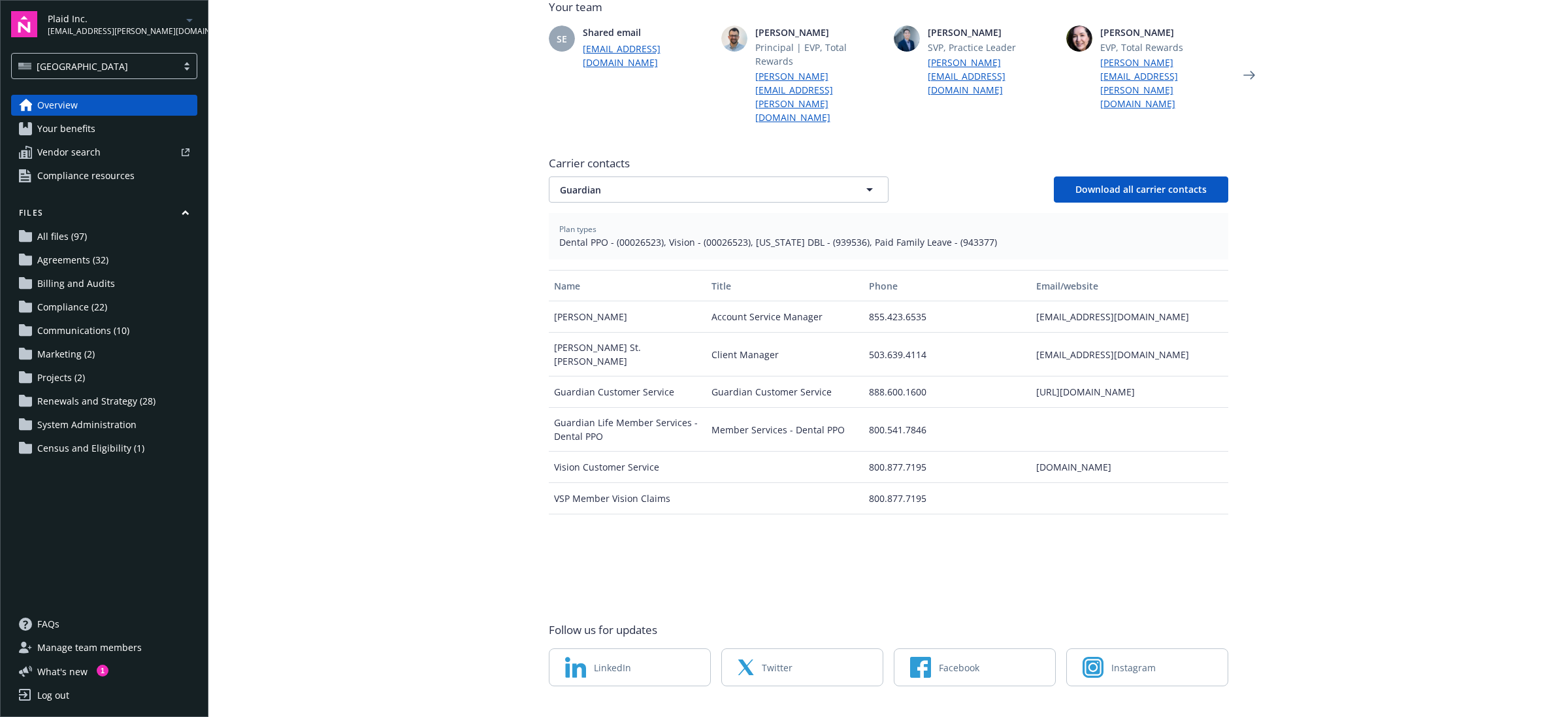
click at [379, 399] on main "Welcome to Navigator Employee benefits portal Healthcare Informatics Project pl…" at bounding box center [888, 358] width 1360 height 717
click at [397, 367] on main "Welcome to Navigator Employee benefits portal Healthcare Informatics Project pl…" at bounding box center [888, 358] width 1360 height 717
click at [635, 235] on span "Dental PPO - (00026523), Vision - (00026523), New York DBL - (939536), Paid Fam…" at bounding box center [888, 242] width 658 height 14
copy span "00026523"
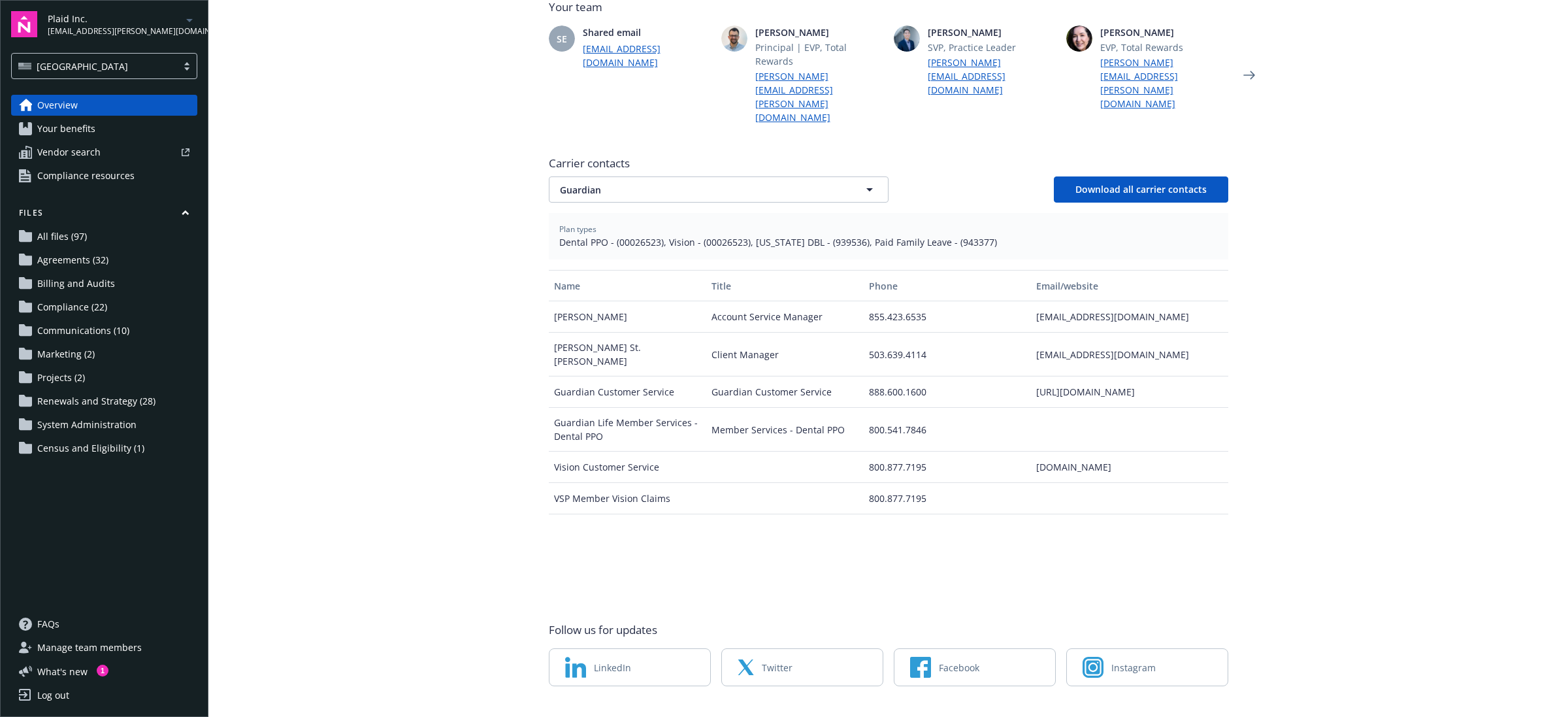
click at [823, 235] on span "Dental PPO - (00026523), Vision - (00026523), New York DBL - (939536), Paid Fam…" at bounding box center [888, 242] width 658 height 14
copy span "939536"
click at [946, 235] on span "Dental PPO - (00026523), Vision - (00026523), New York DBL - (939536), Paid Fam…" at bounding box center [888, 242] width 658 height 14
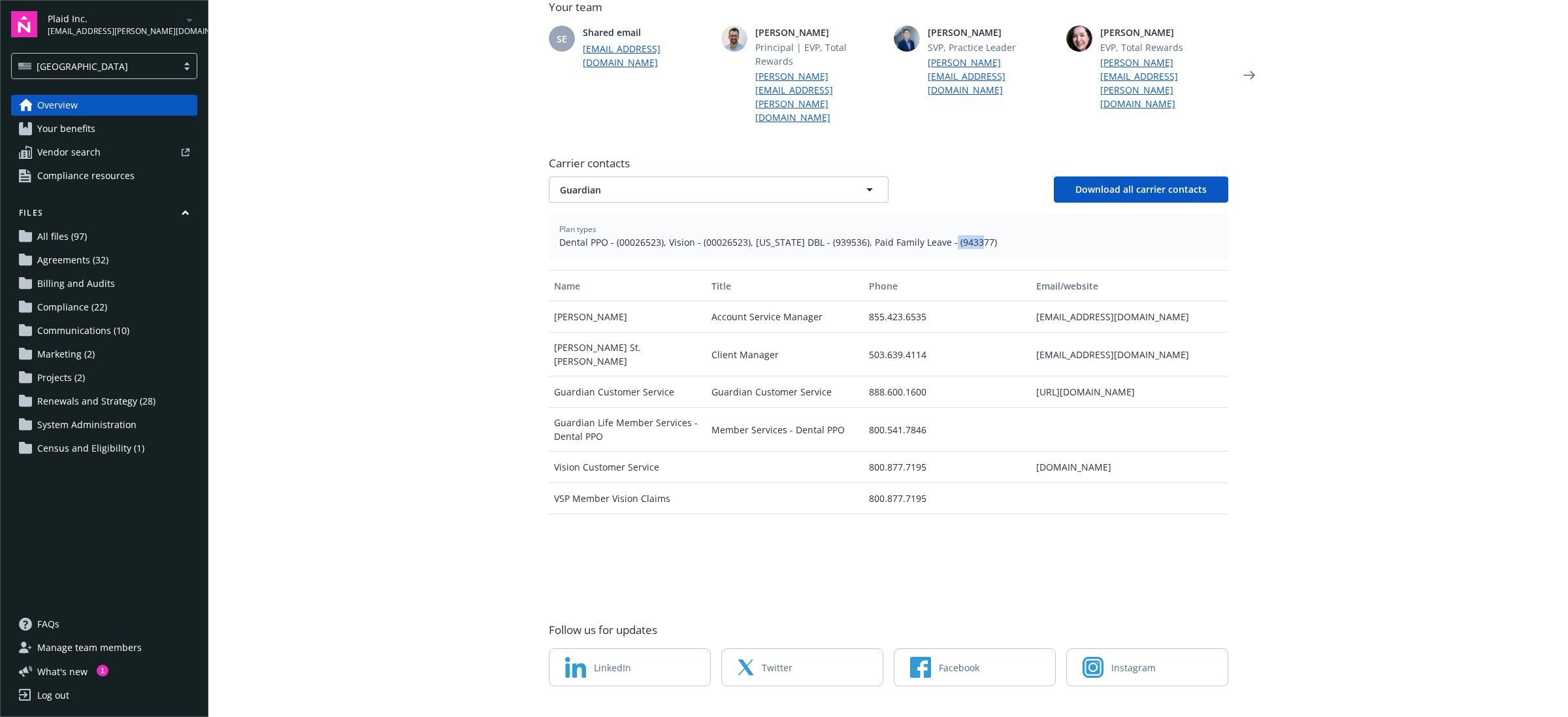
copy span "943377"
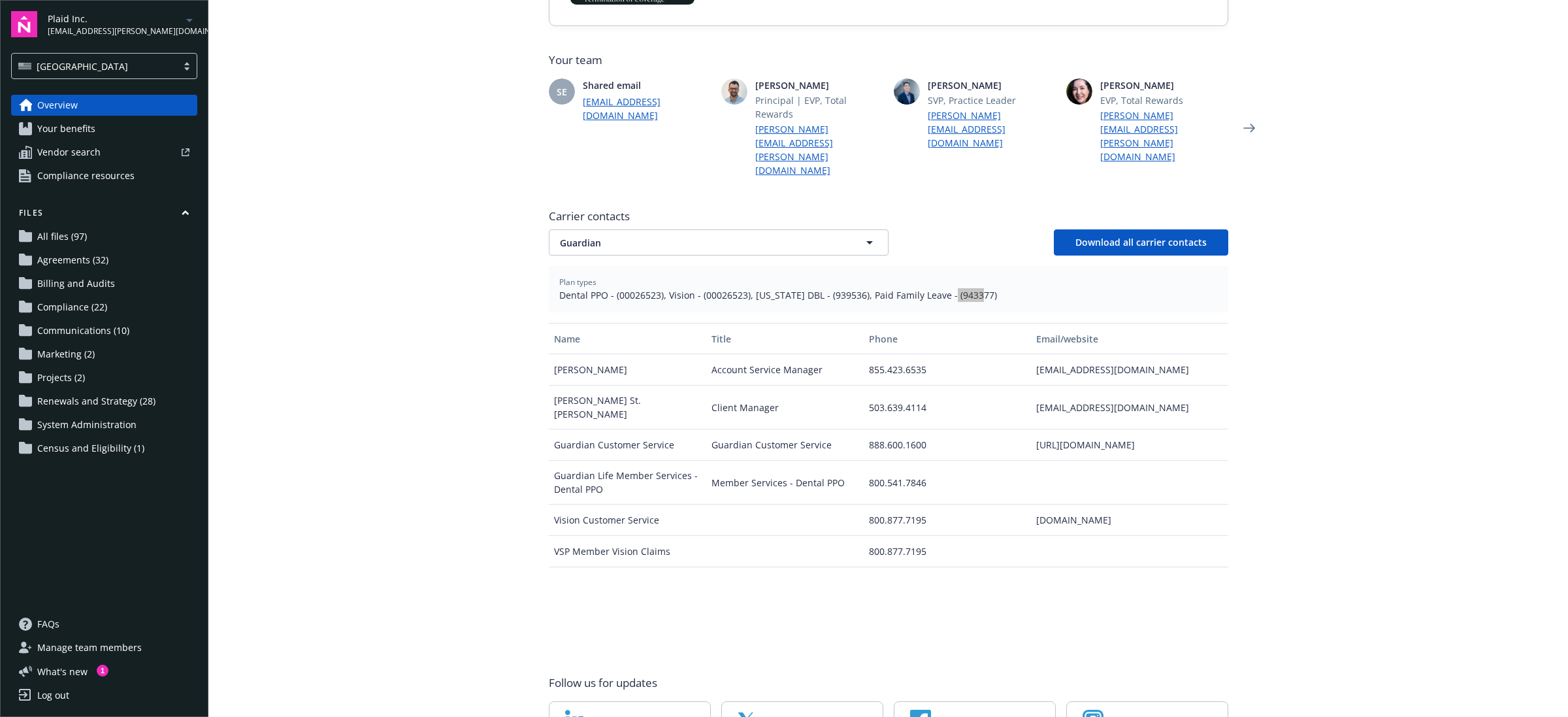
scroll to position [308, 0]
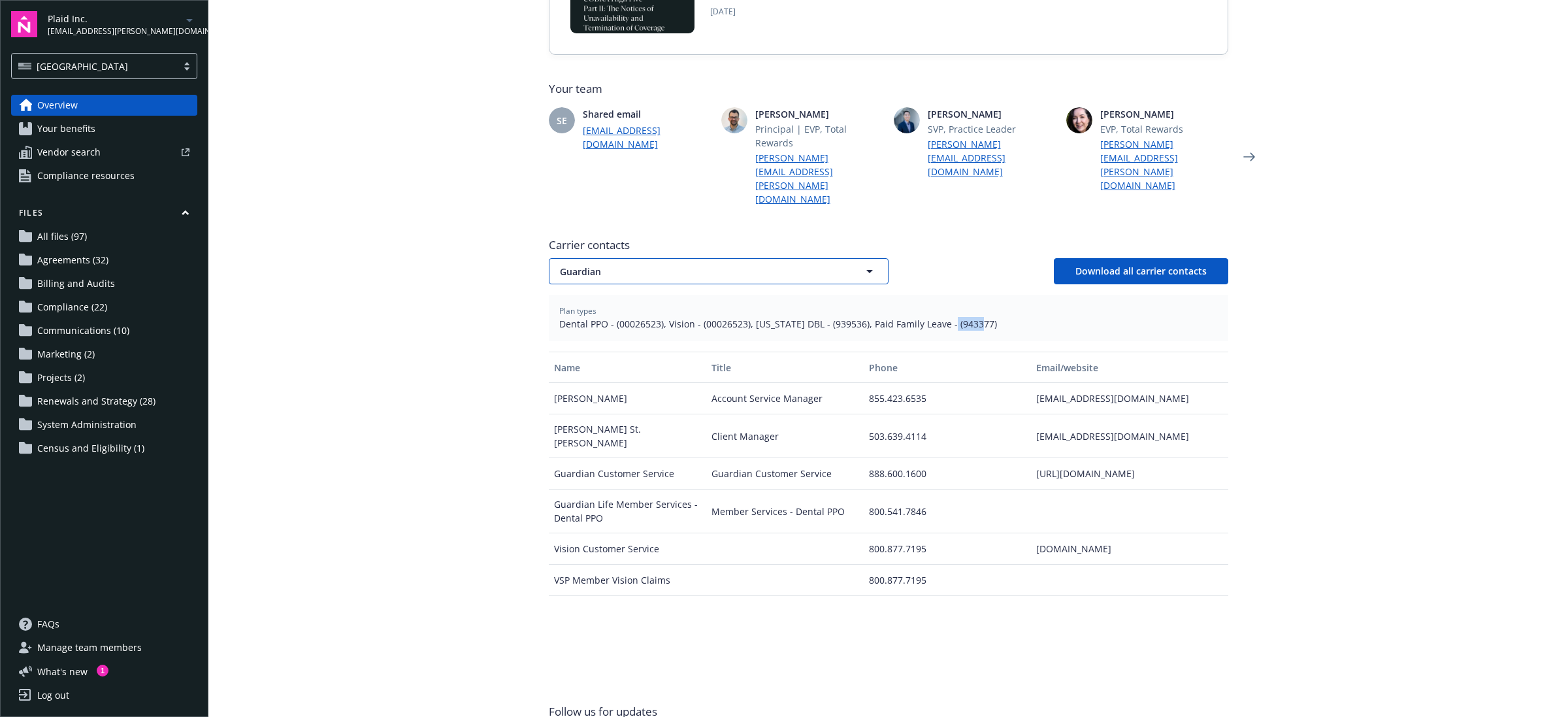
click at [586, 265] on span "Guardian" at bounding box center [696, 272] width 272 height 14
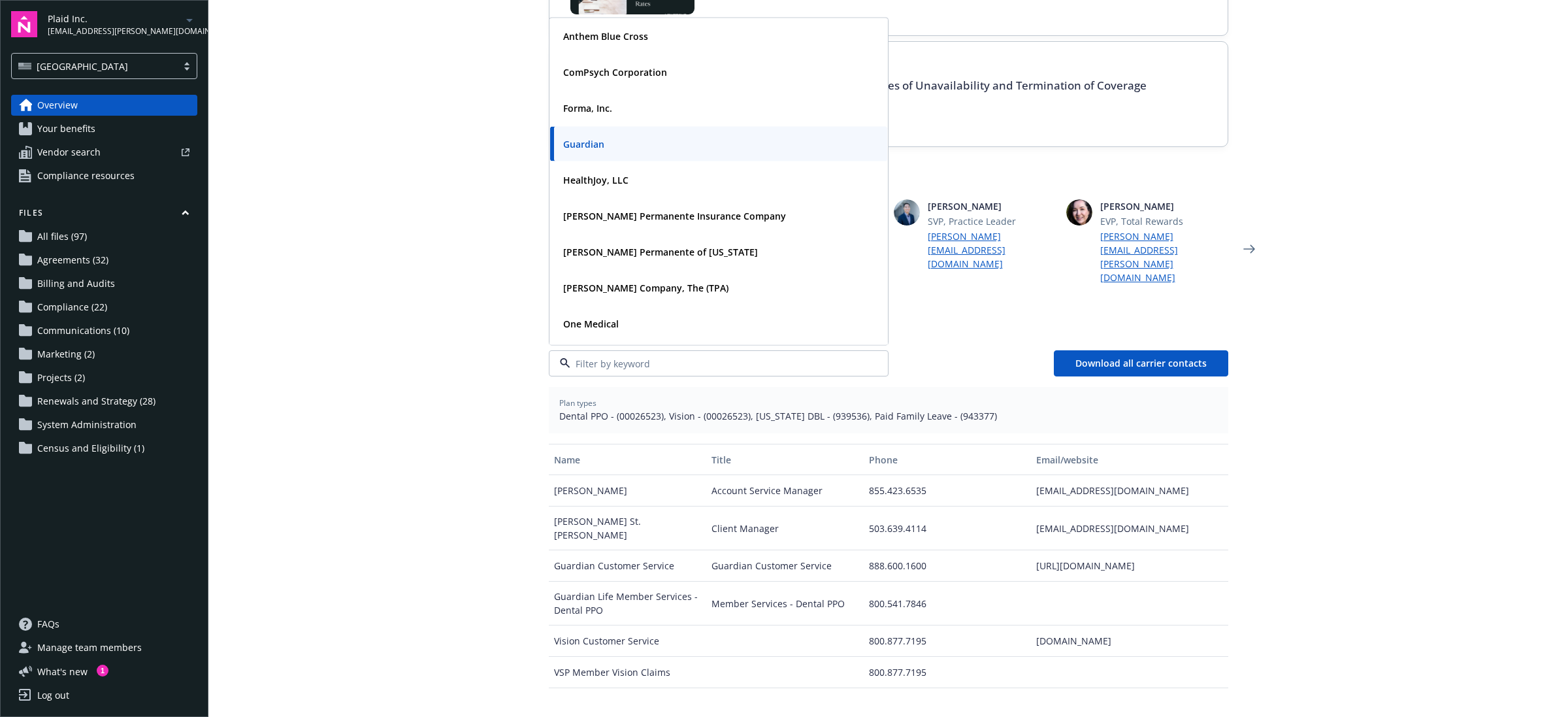
scroll to position [226, 0]
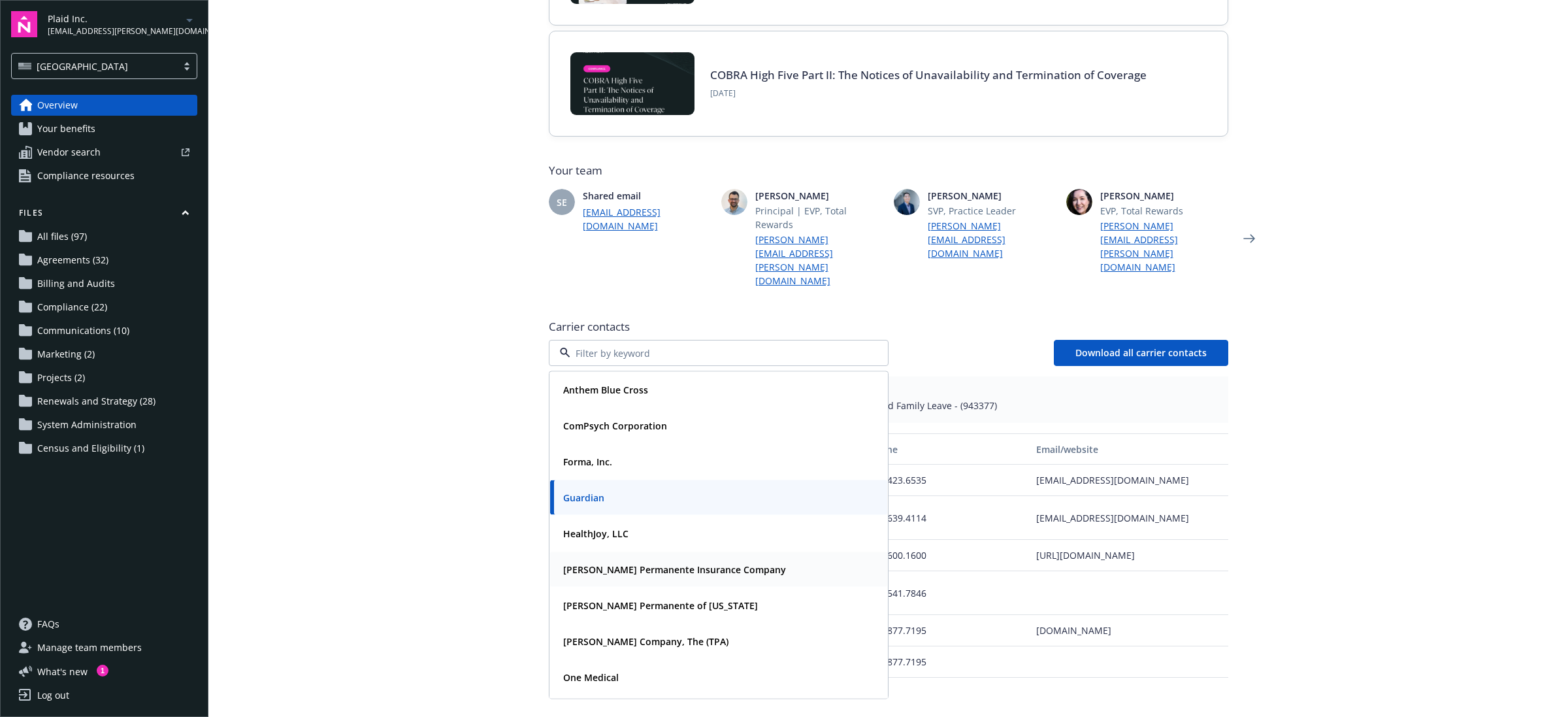
click at [680, 563] on strong "Kaiser Permanente Insurance Company" at bounding box center [674, 569] width 223 height 12
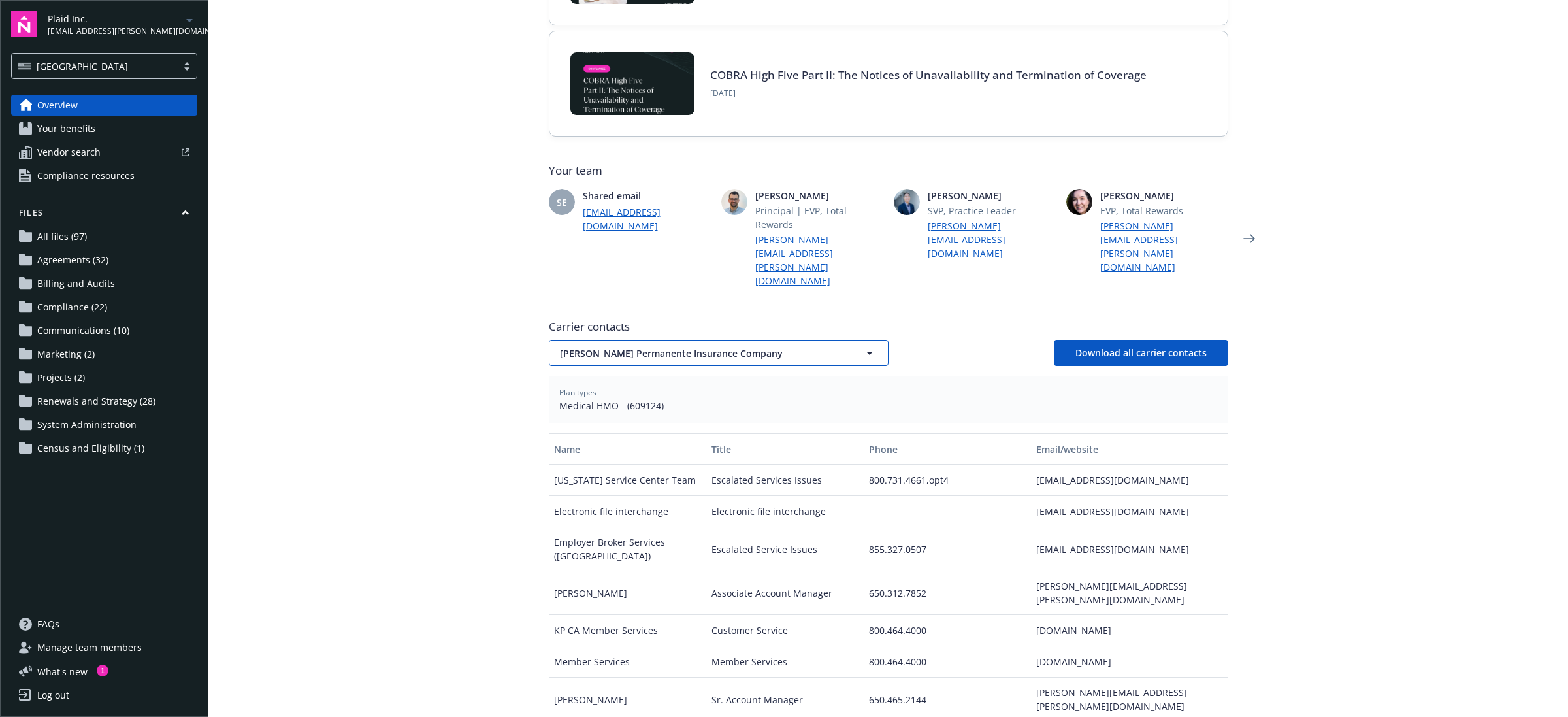
click at [690, 346] on span "Kaiser Permanente Insurance Company" at bounding box center [696, 353] width 272 height 14
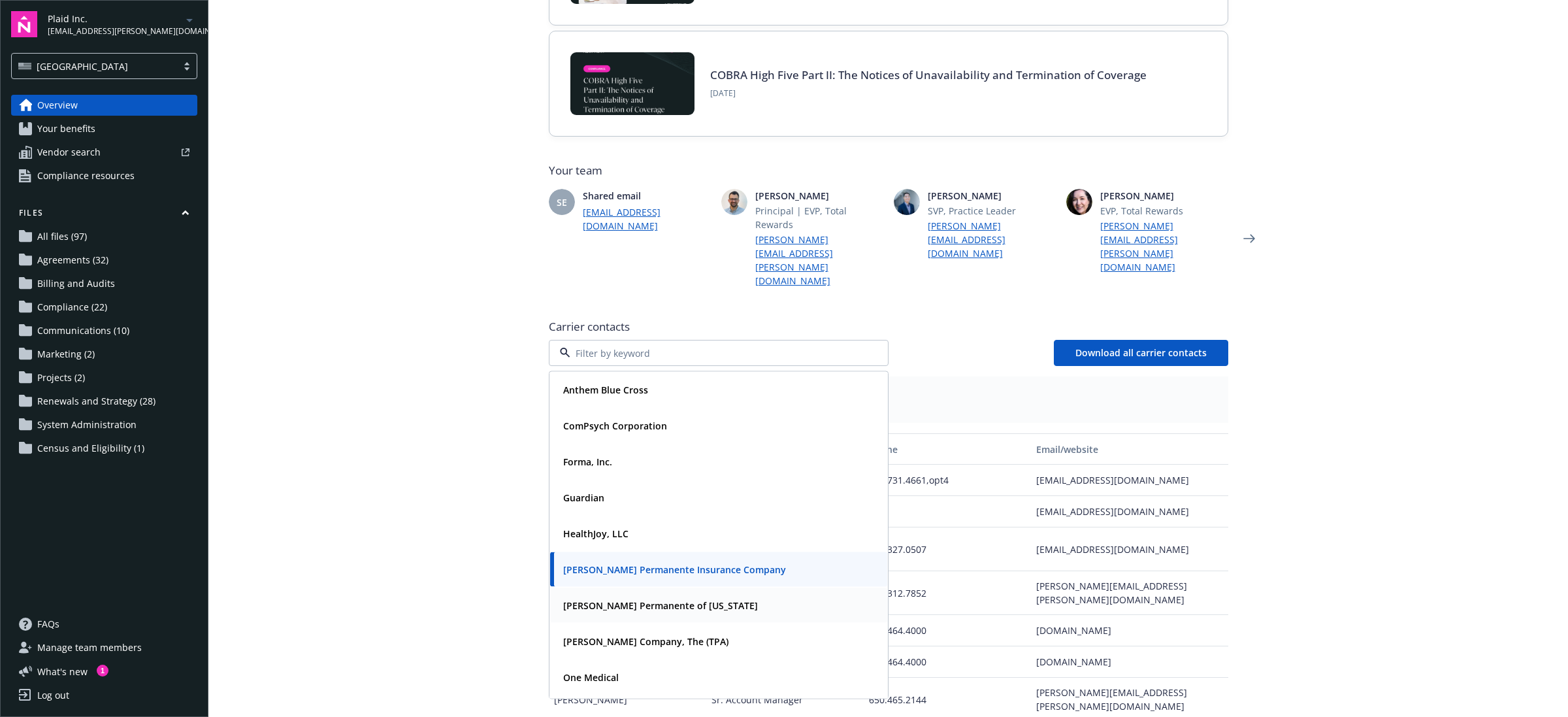
click at [625, 599] on strong "Kaiser Permanente of Hawaii" at bounding box center [660, 605] width 194 height 12
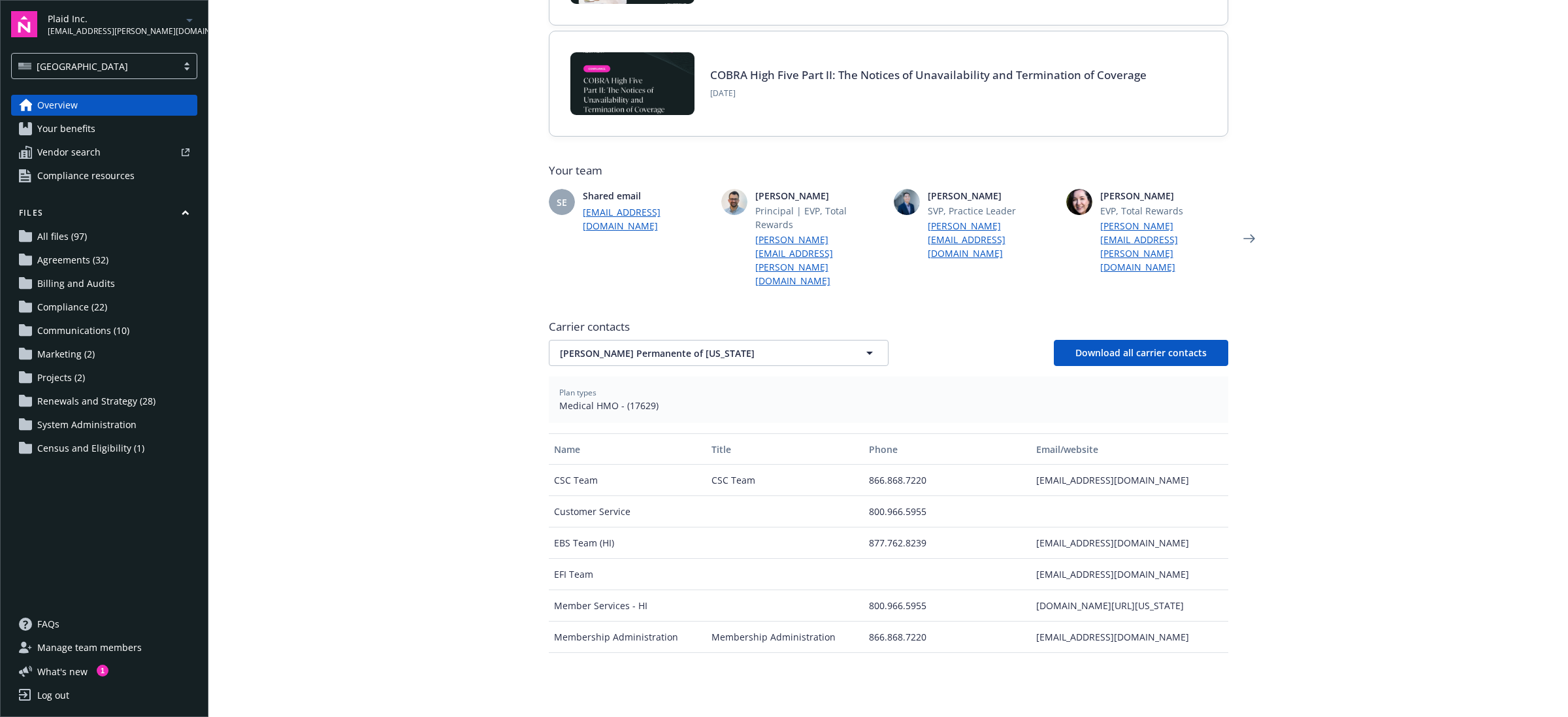
click at [633, 399] on span "Medical HMO - (17629)" at bounding box center [888, 406] width 658 height 14
copy span "17629"
click at [870, 345] on icon "button" at bounding box center [869, 353] width 16 height 16
click at [748, 342] on div "Carrier contacts Kaiser Permanente of Hawaii Kaiser Permanente of Hawaii Downlo…" at bounding box center [888, 537] width 680 height 446
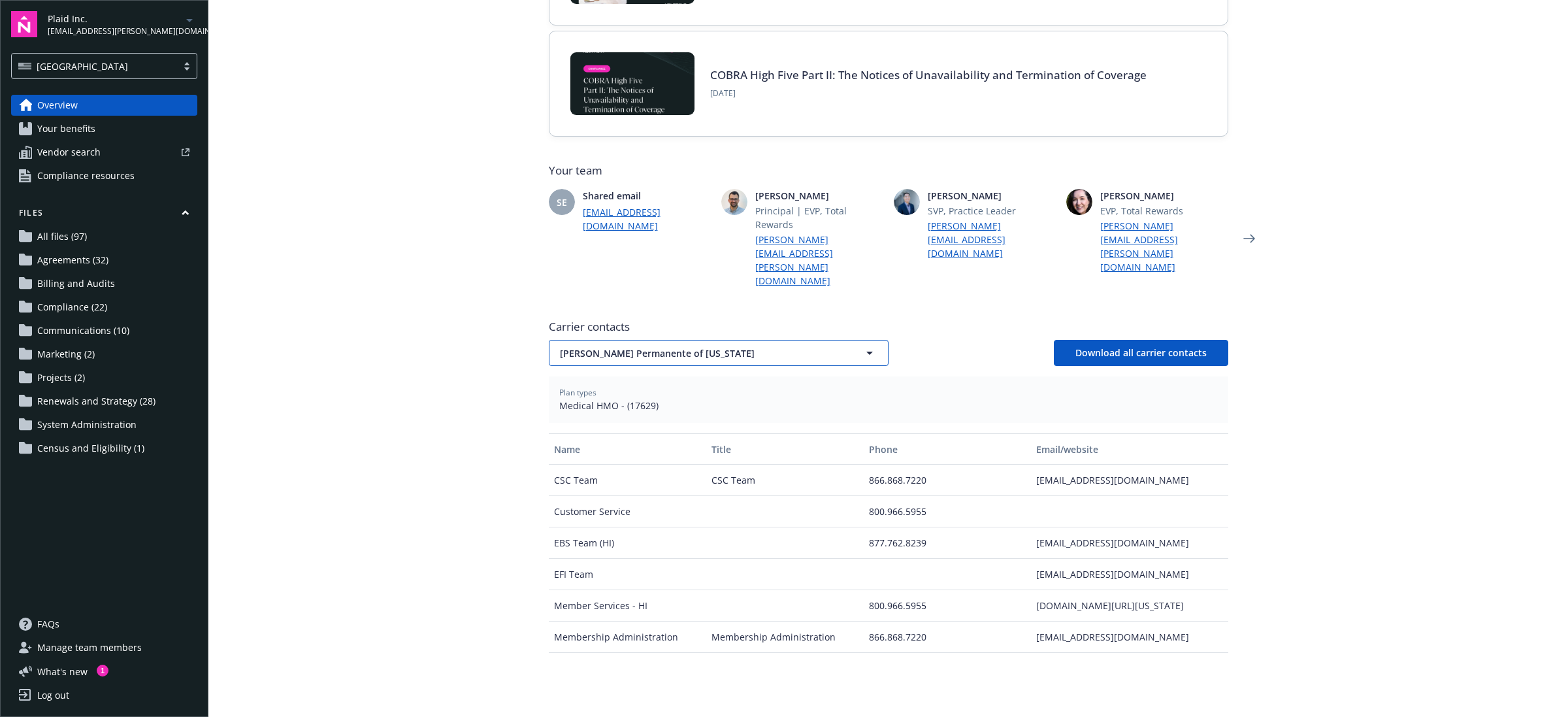
click at [756, 346] on span "Kaiser Permanente of Hawaii" at bounding box center [696, 353] width 272 height 14
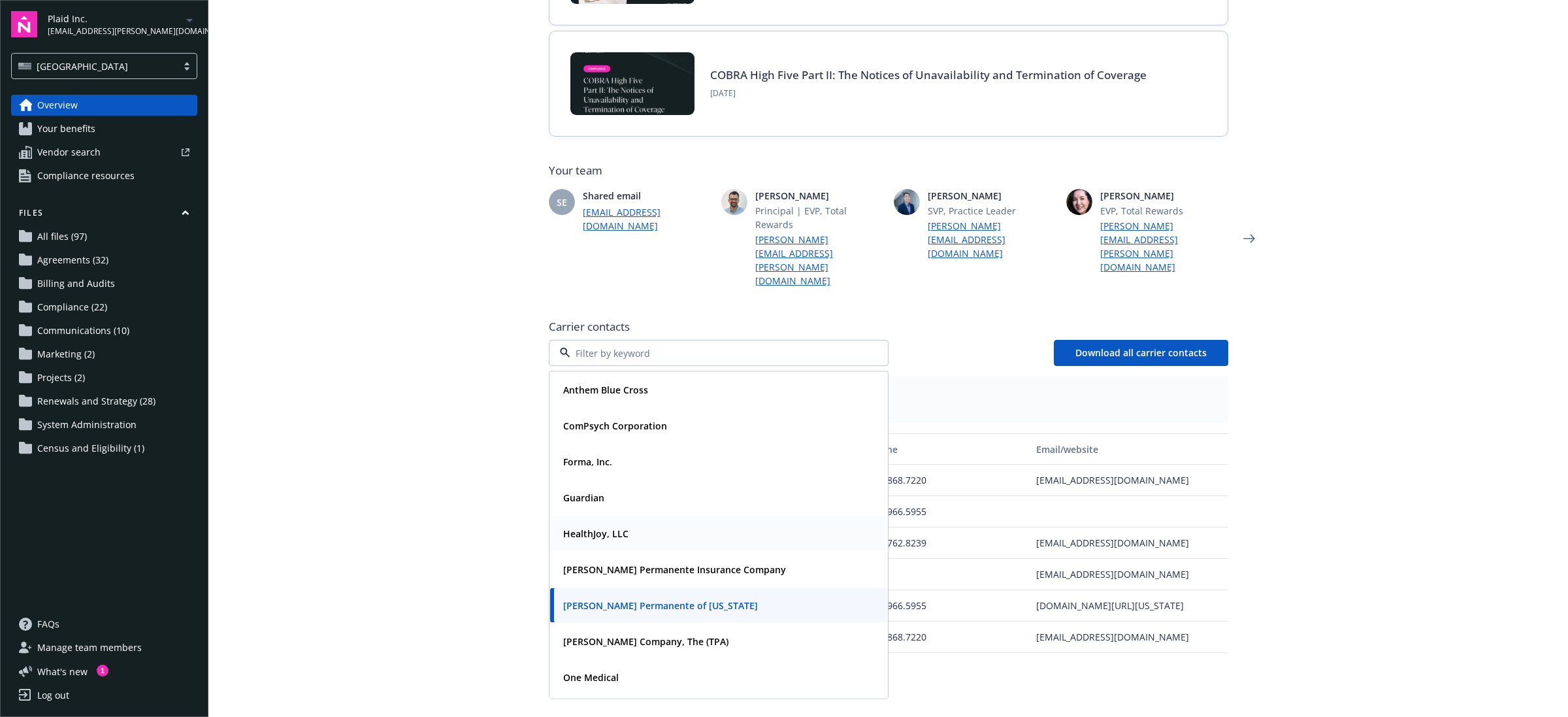
click at [609, 527] on strong "HealthJoy, LLC" at bounding box center [595, 533] width 65 height 12
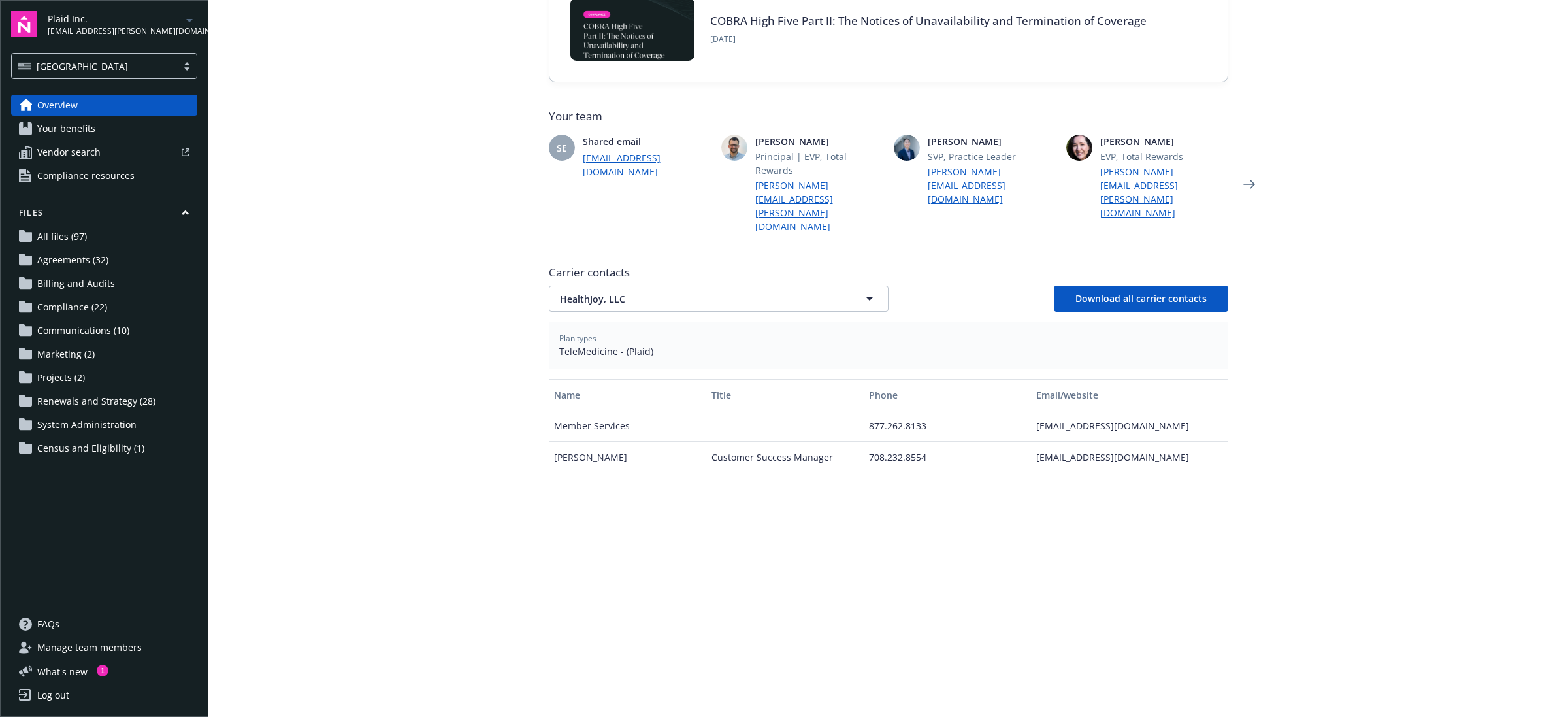
scroll to position [308, 0]
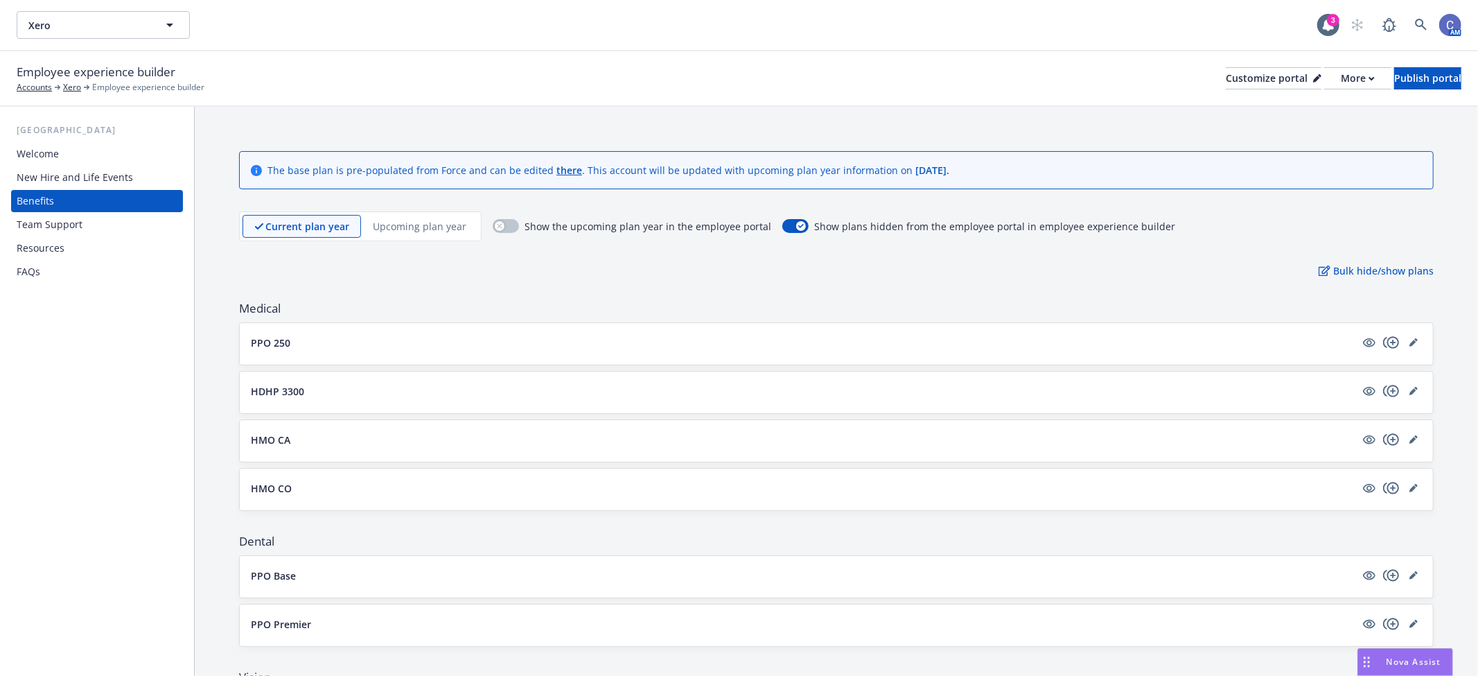
scroll to position [933, 0]
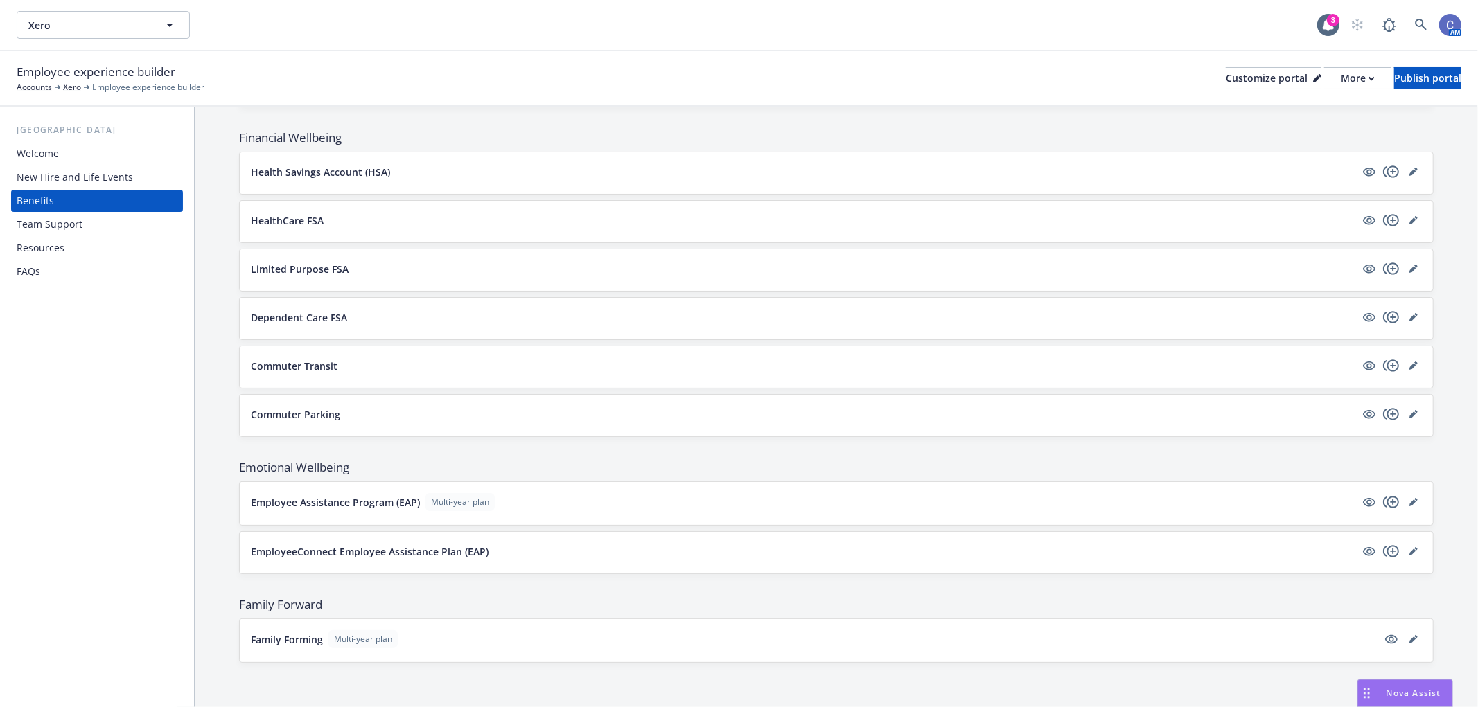
scroll to position [901, 0]
